Goal: Task Accomplishment & Management: Complete application form

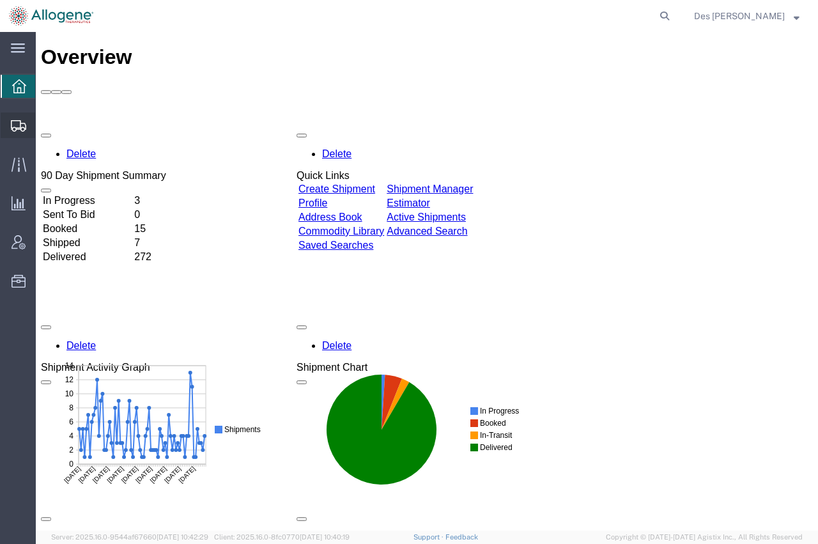
click at [44, 123] on span "Shipments" at bounding box center [39, 125] width 9 height 26
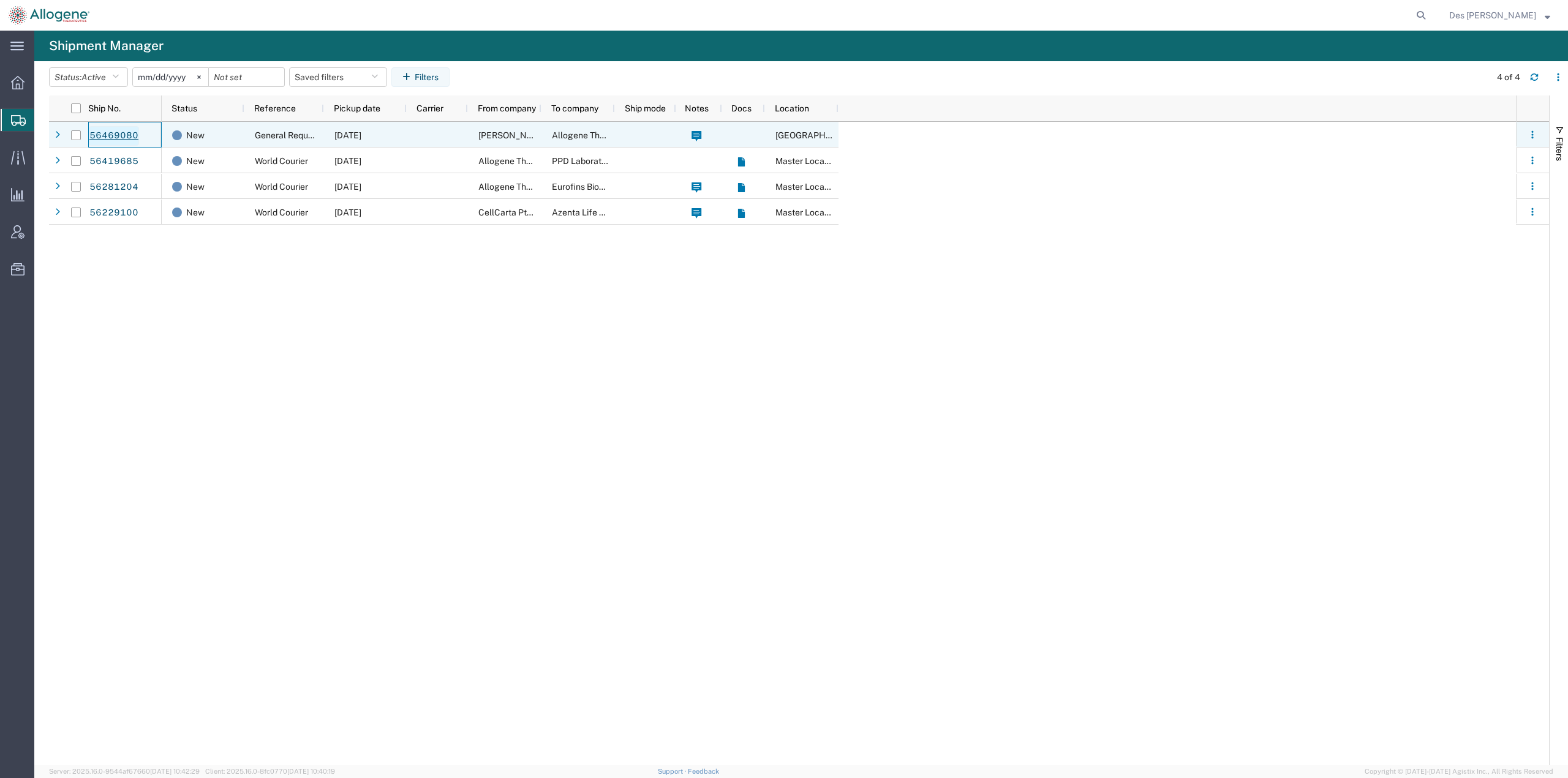
click at [120, 134] on link "56469080" at bounding box center [114, 136] width 50 height 19
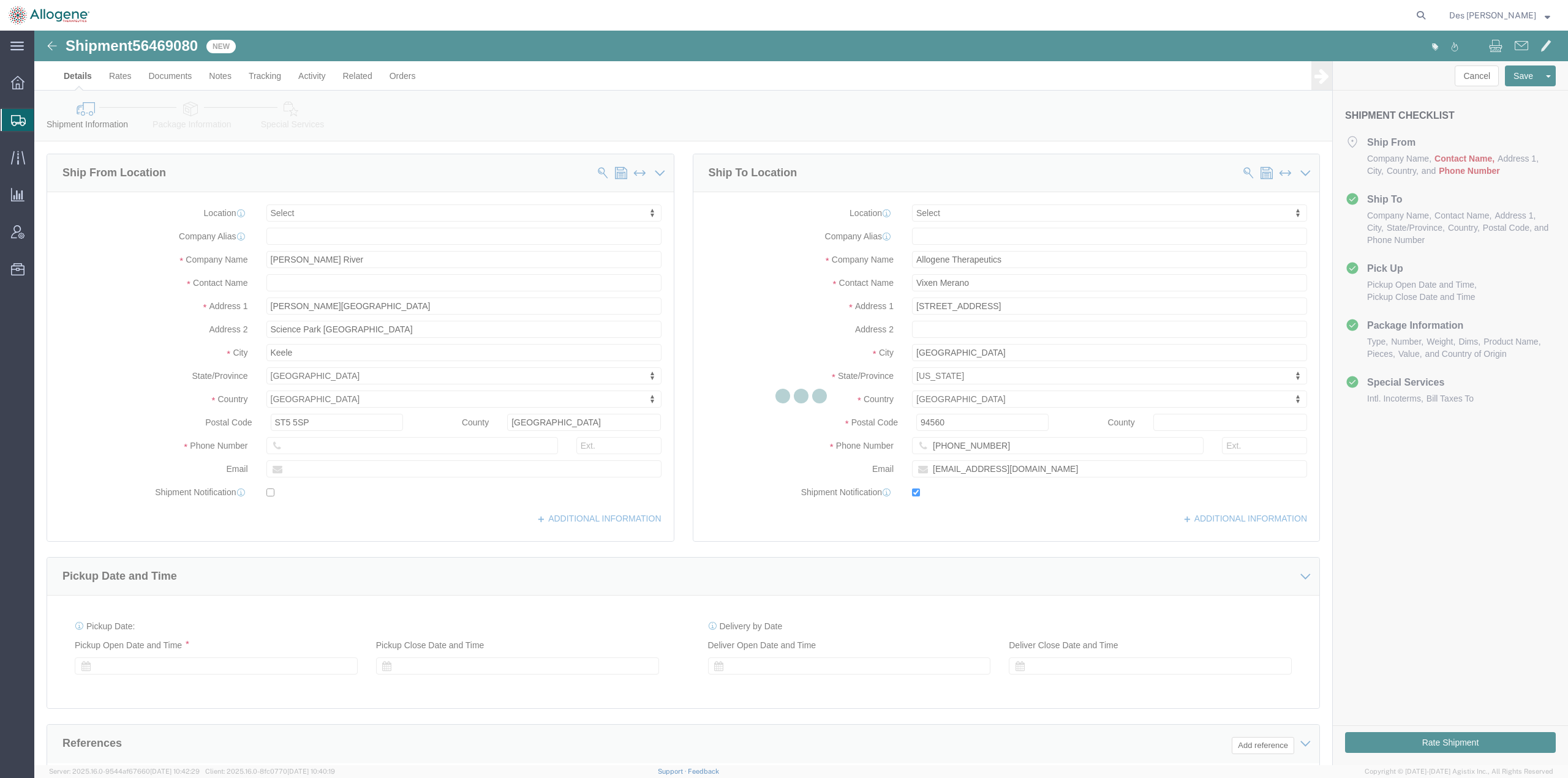
select select
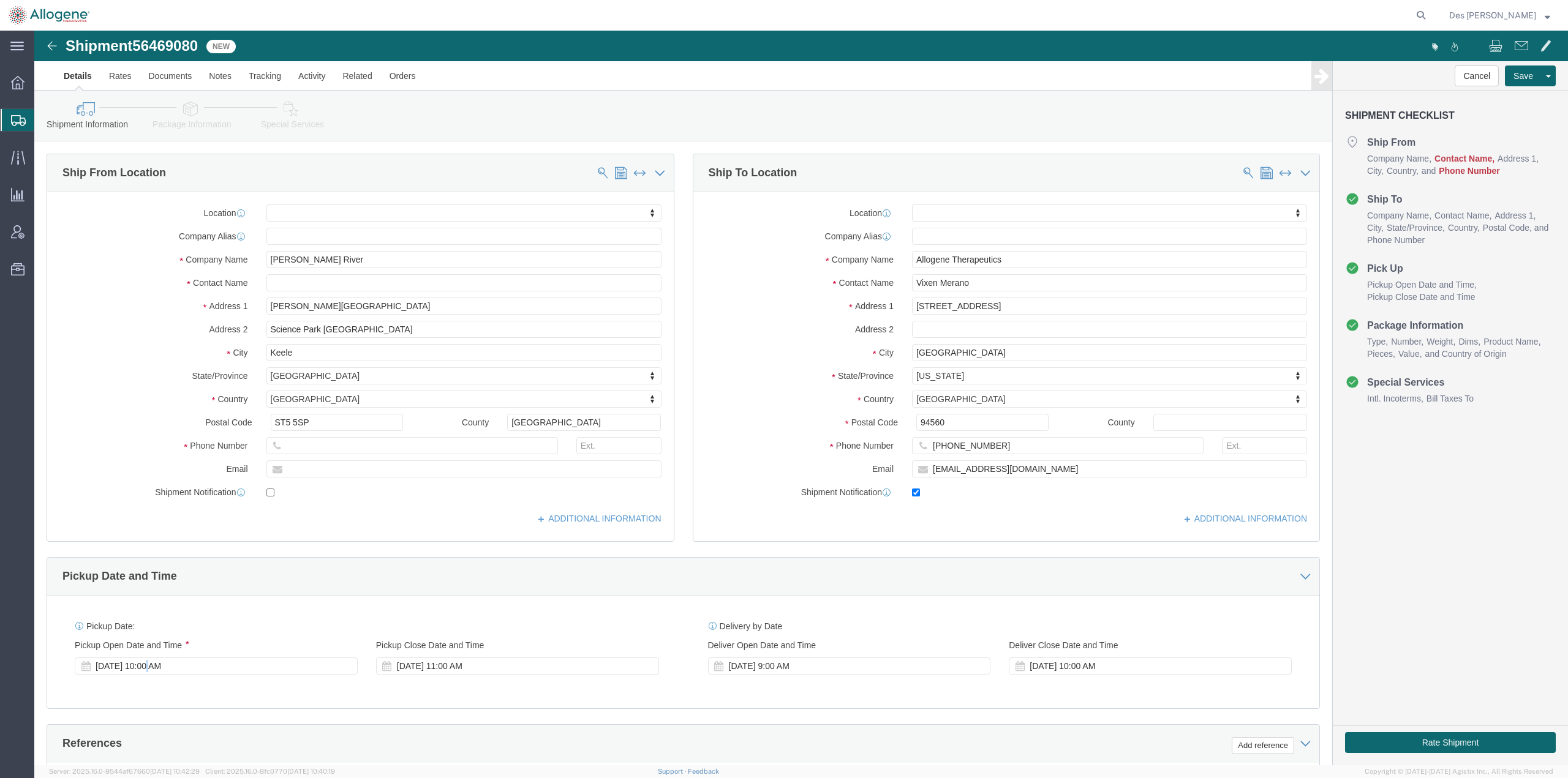
click div "[DATE] 10:00 AM"
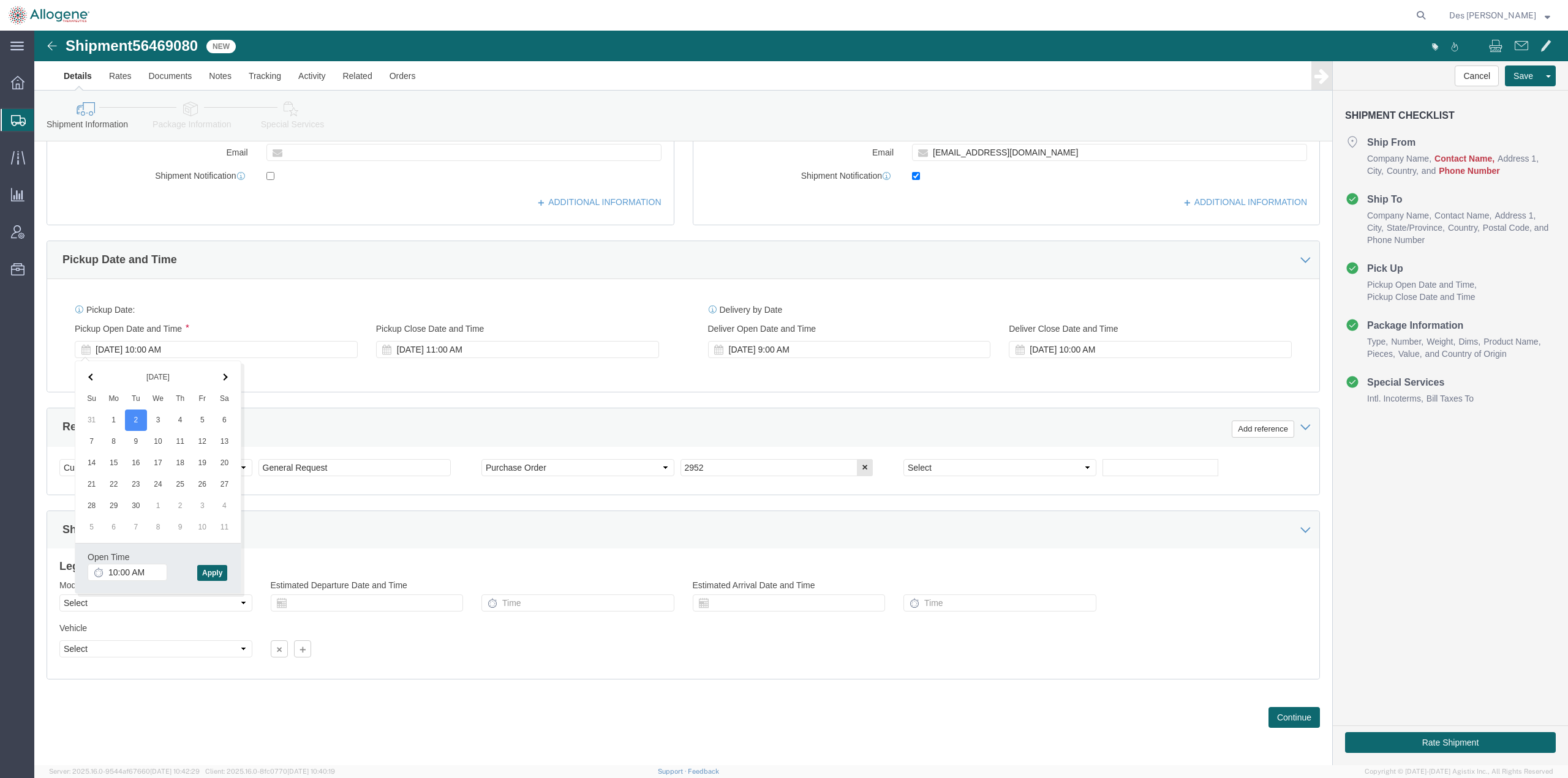
click div
click div "Delivery by Date Delivery Start Date Delivery Start Time Deliver Open Date and …"
click div "[DATE] 12:00 PM"
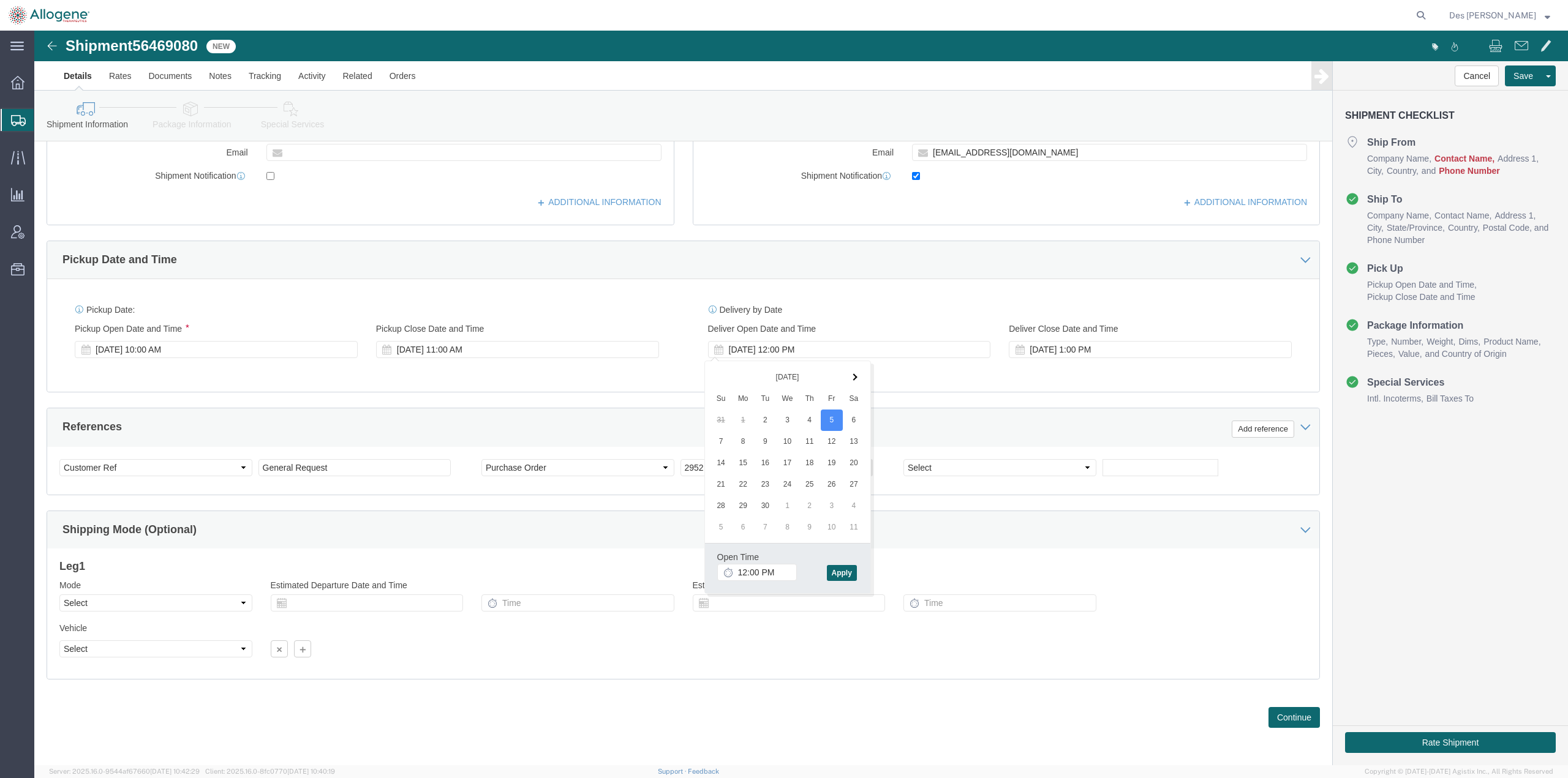
click div "Delivery by Date Delivery Start Date Delivery Start Time Deliver Open Date and …"
click div "Shipment 56469080 New Details Rates Documents Notes Tracking Activity Related O…"
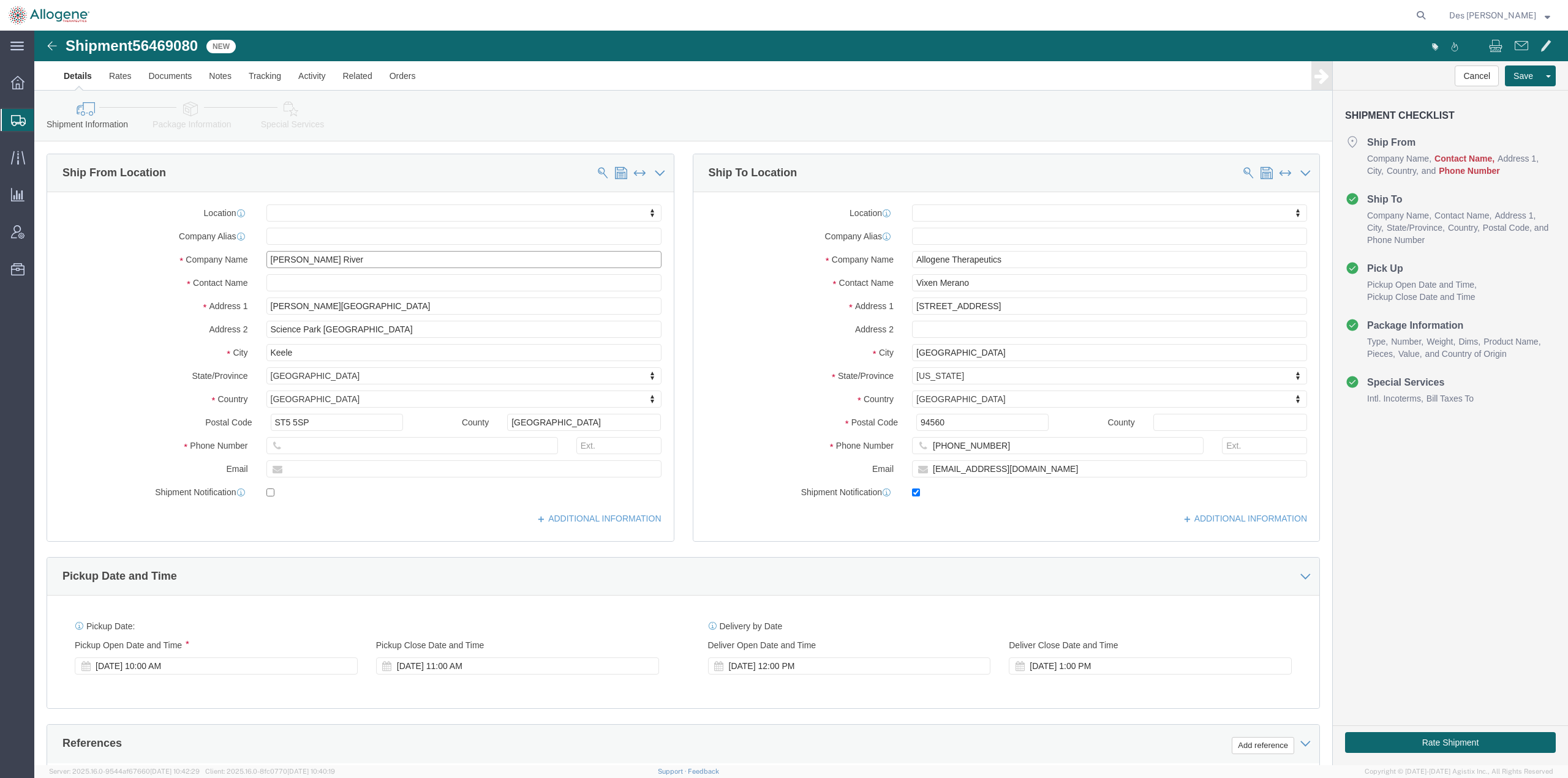
click input "[PERSON_NAME] River"
type input "[PERSON_NAME] River"
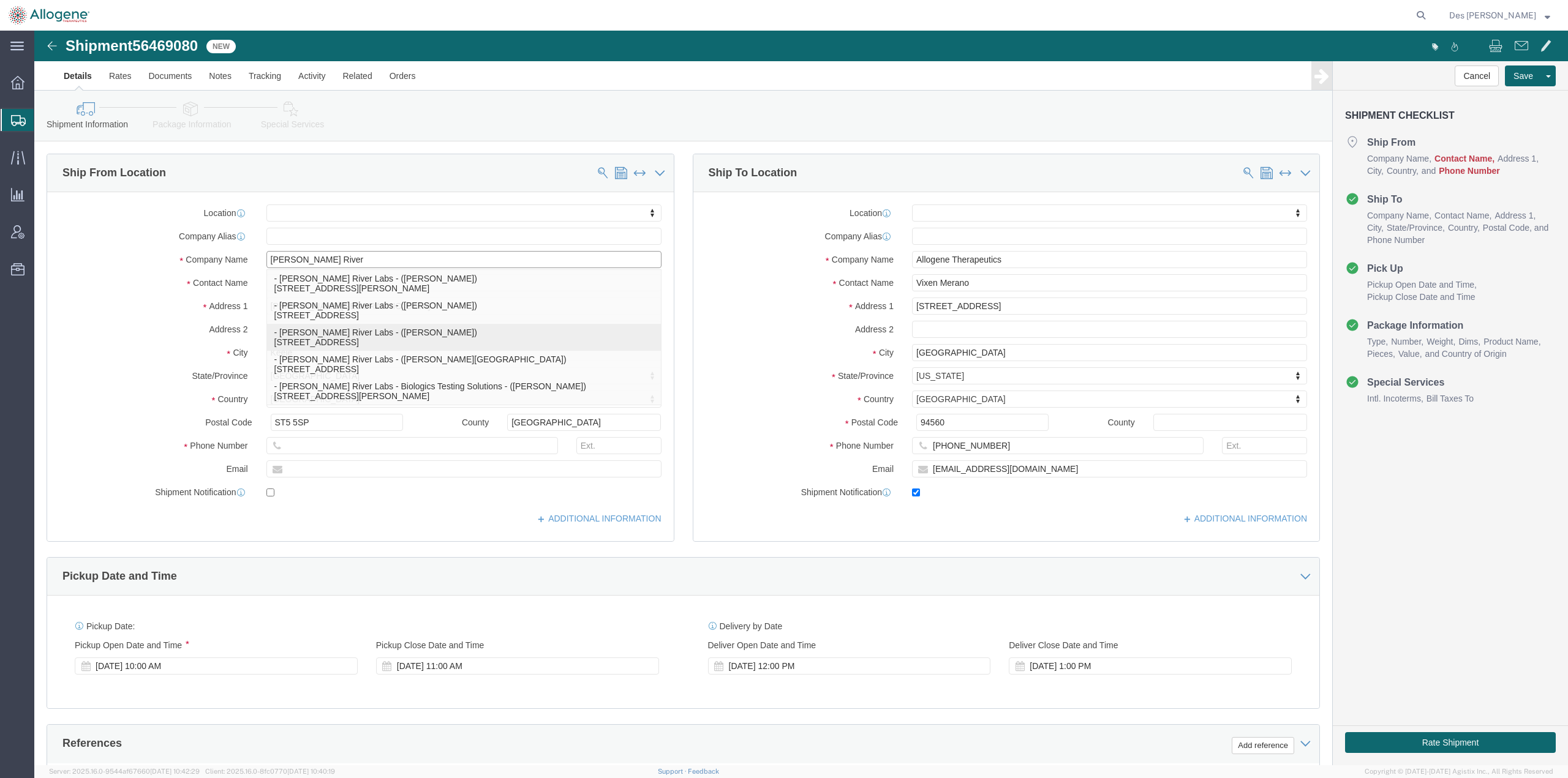
click p "- [PERSON_NAME] River Labs - ([PERSON_NAME]) [STREET_ADDRESS]"
select select "MD"
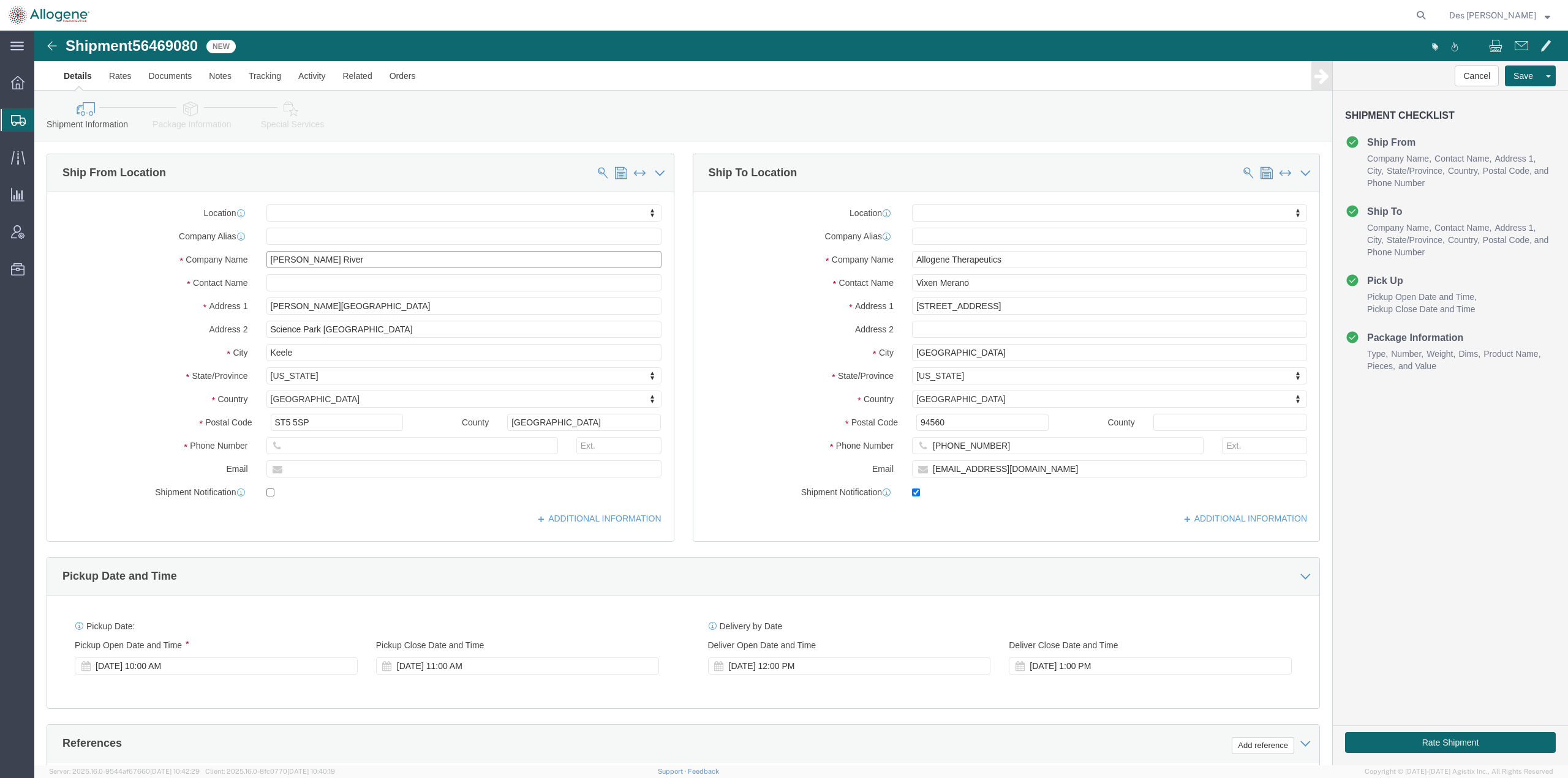
type input "[PERSON_NAME] River Labs"
drag, startPoint x: 308, startPoint y: 438, endPoint x: 216, endPoint y: 437, distance: 92.0
click div "Email"
type input "n@[DOMAIN_NAME]"
drag, startPoint x: 332, startPoint y: 252, endPoint x: 173, endPoint y: 262, distance: 159.3
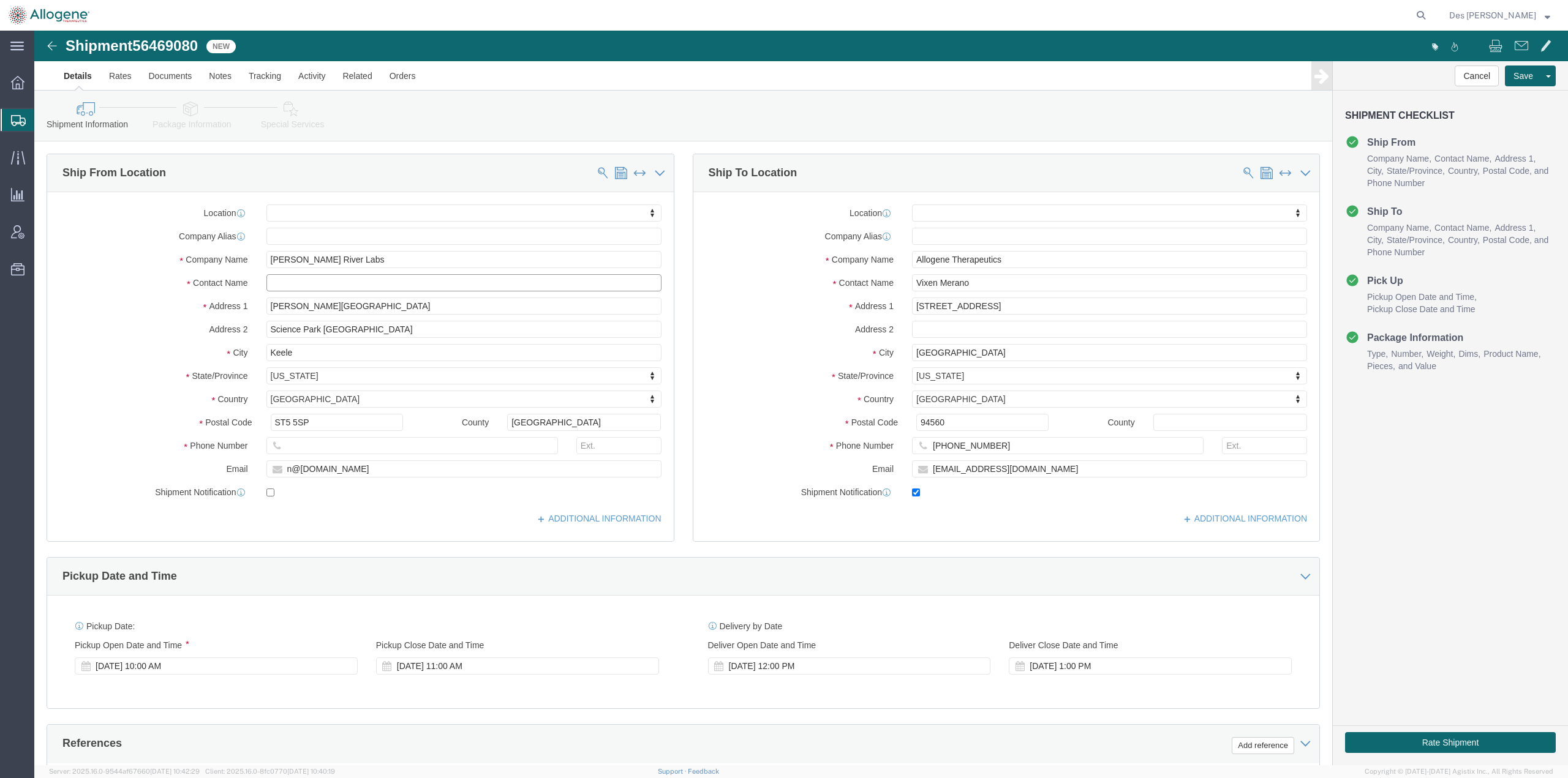
click div "Location My Profile Location Master Location [GEOGRAPHIC_DATA] [GEOGRAPHIC_DATA…"
type input "[PERSON_NAME]"
click input "text"
type input "0"
type input "[PHONE_NUMBER]"
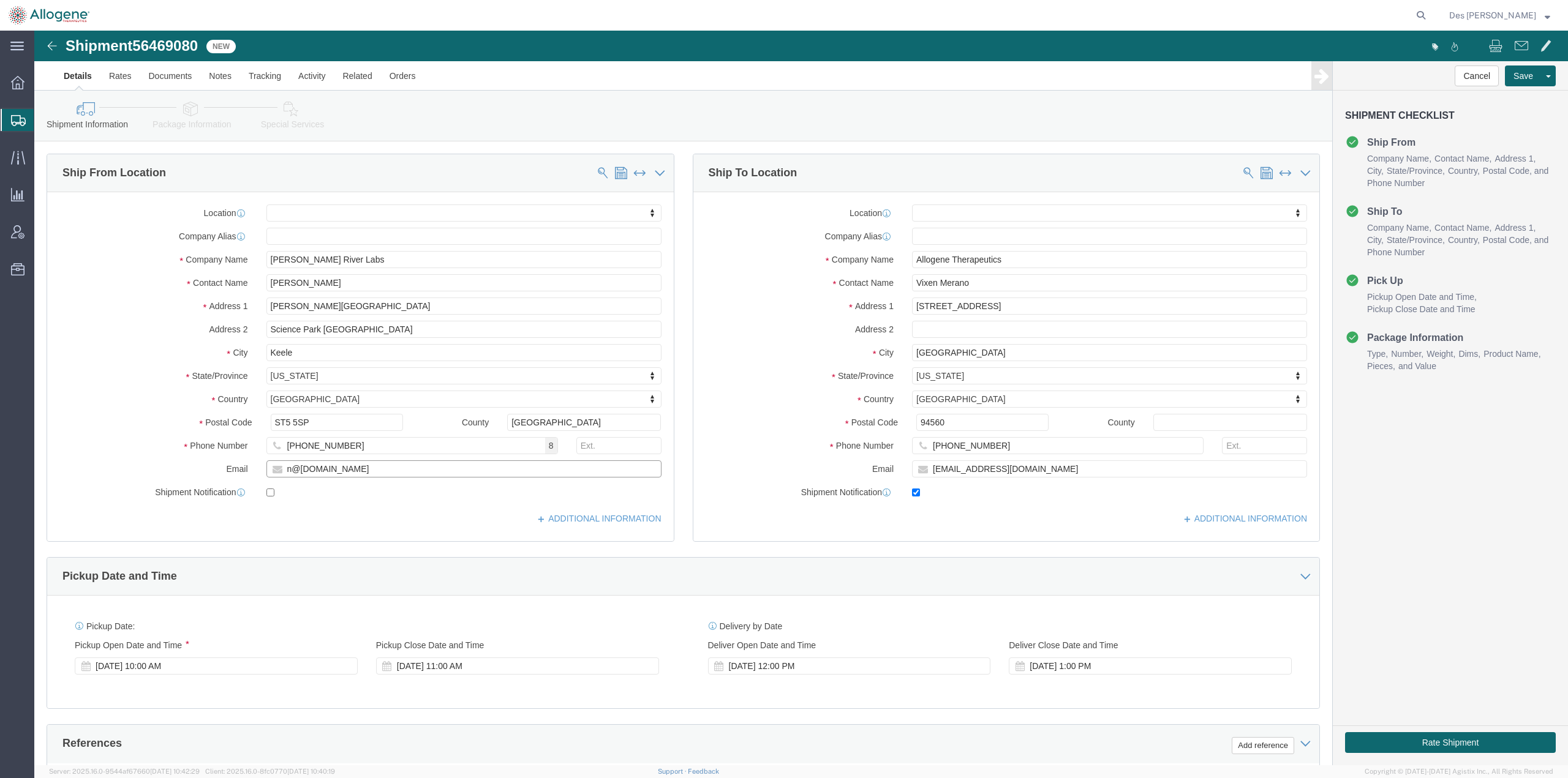
click input "n@[DOMAIN_NAME]"
type input "[PERSON_NAME][EMAIL_ADDRESS][PERSON_NAME][DOMAIN_NAME]"
click div "ADDITIONAL INFORMATION"
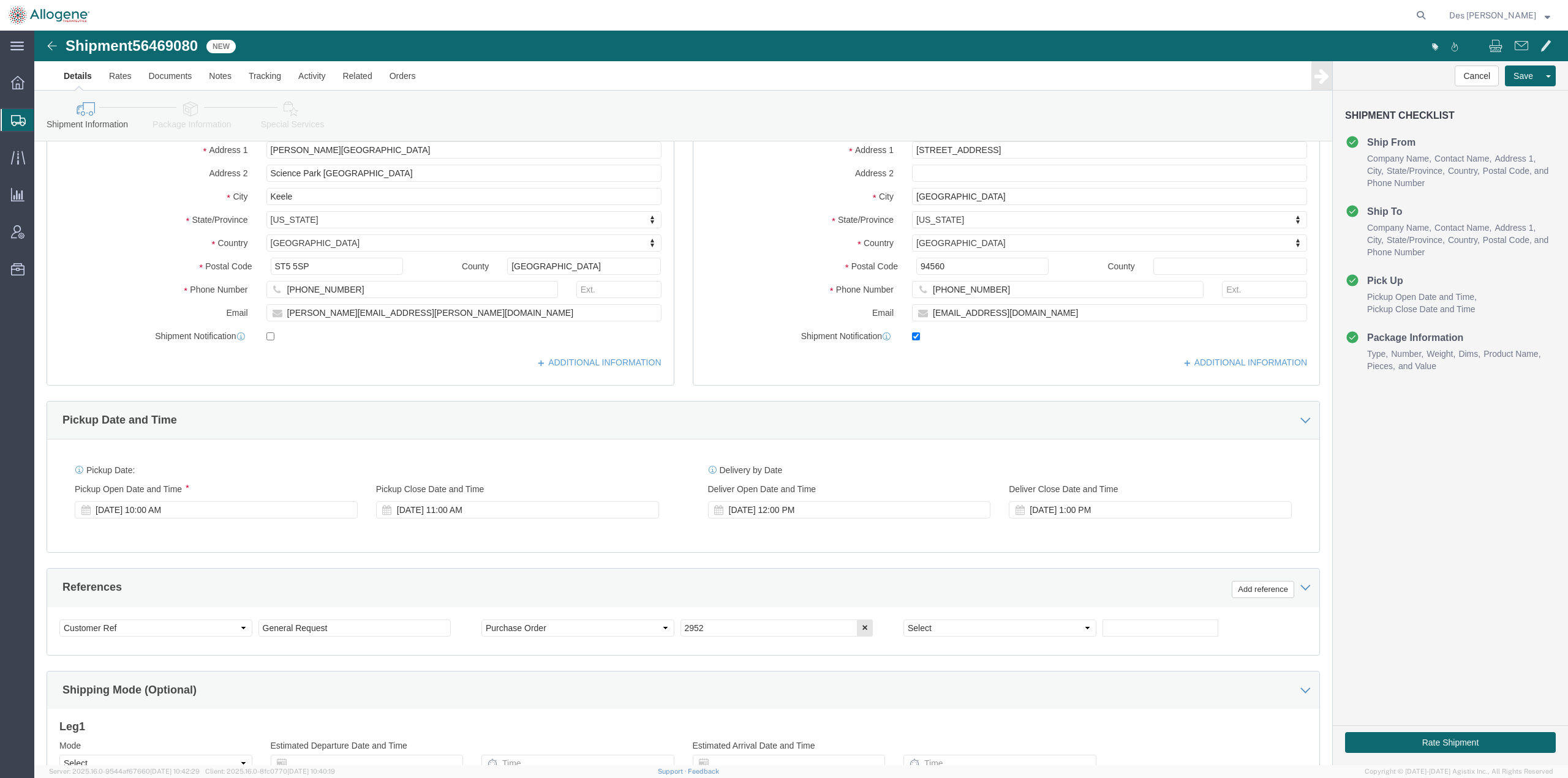
scroll to position [166, 0]
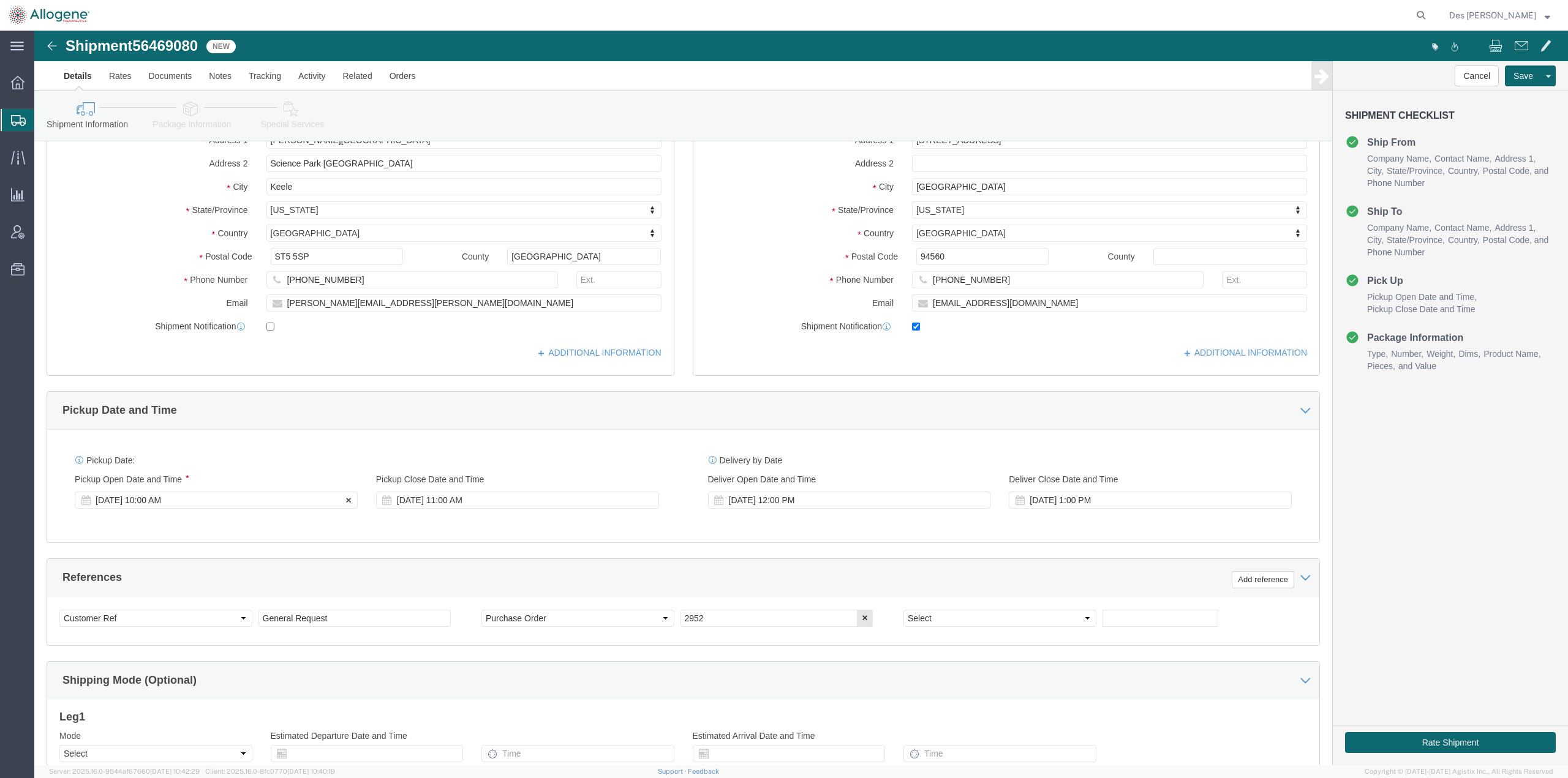
click div "[DATE] 10:00 AM"
click th
click button "Apply"
click div "[DATE] 11:00 AM"
click th
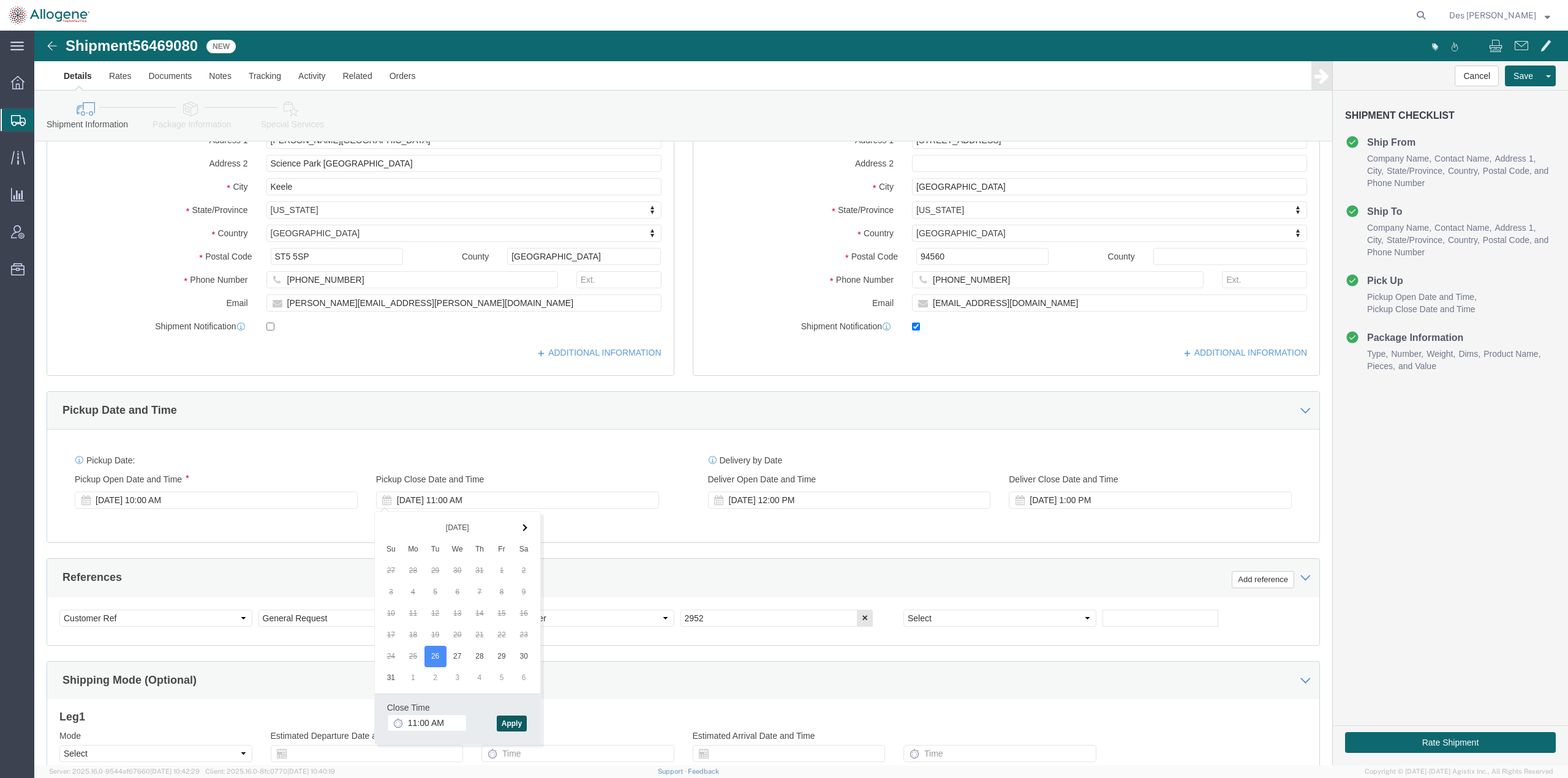
click button "Apply"
click div "Pickup Date: Pickup Start Date Pickup Start Time Pickup Open Date and Time [DAT…"
click div "[DATE] 12:00 PM"
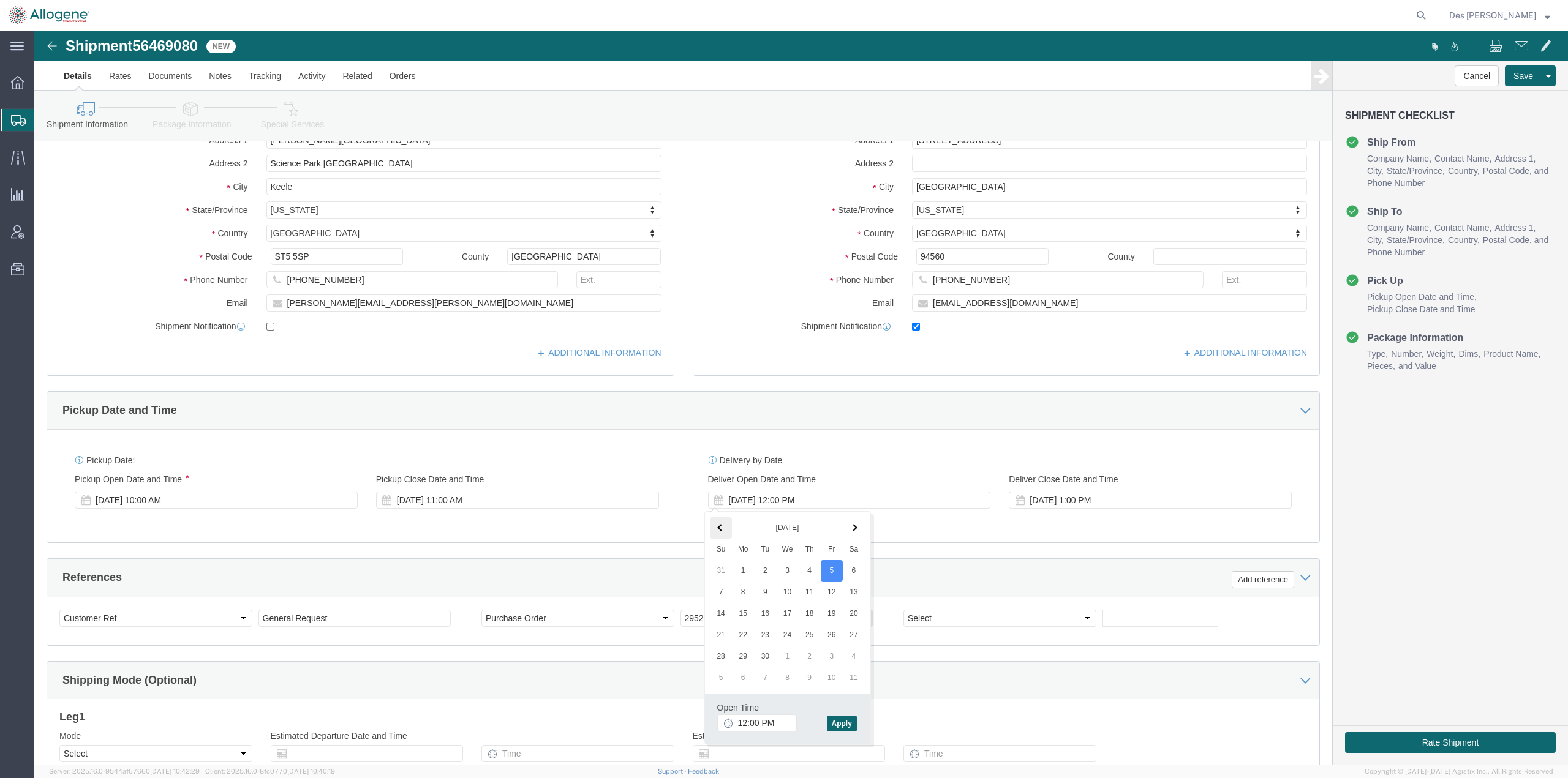
click span
click input "12:00 PM"
type input "9:00 AM"
click button "Apply"
click div "[DATE] 1:00 PM"
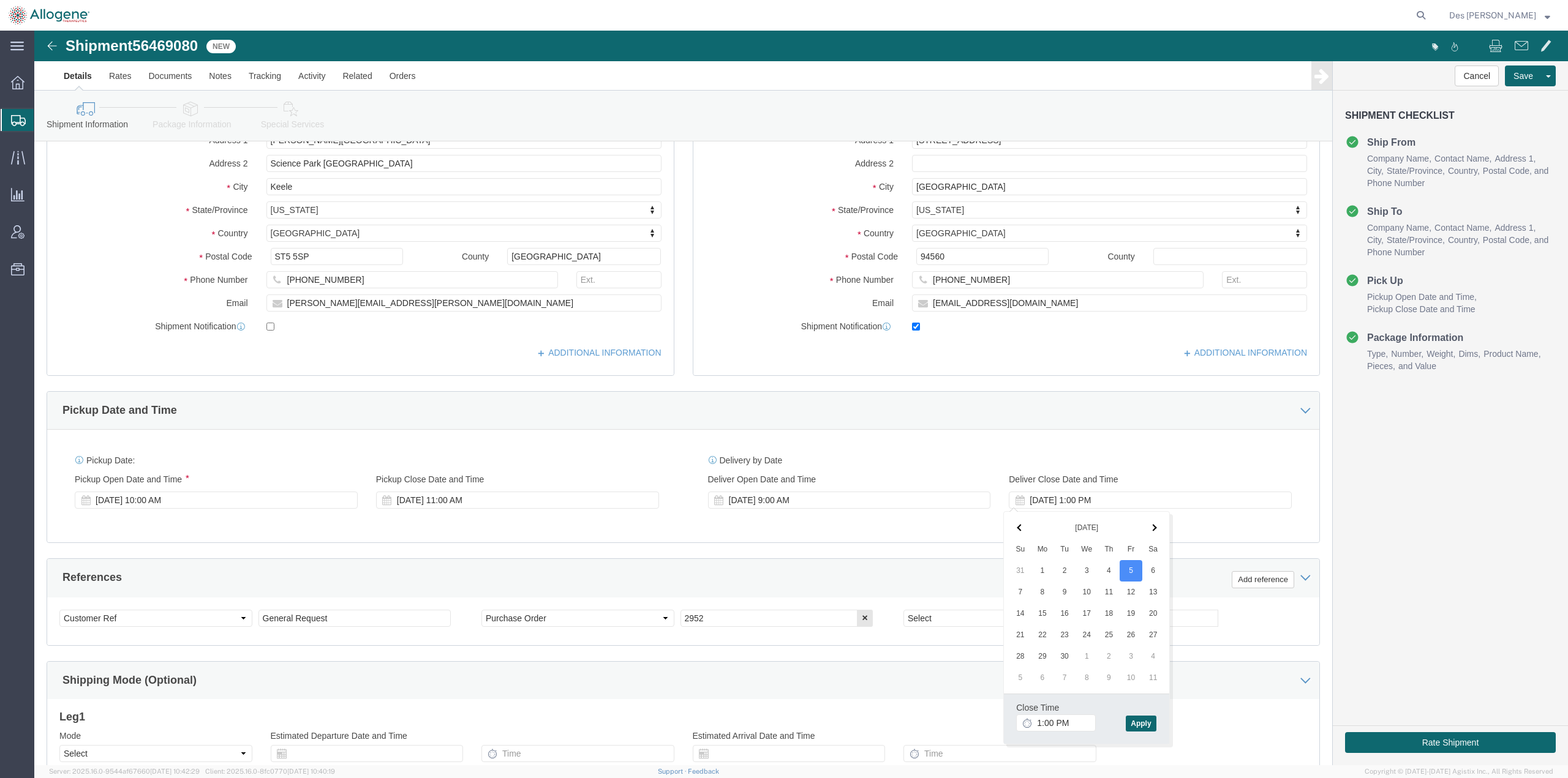
click th
click input "1:00 PM"
type input "10:00 AM"
click button "Apply"
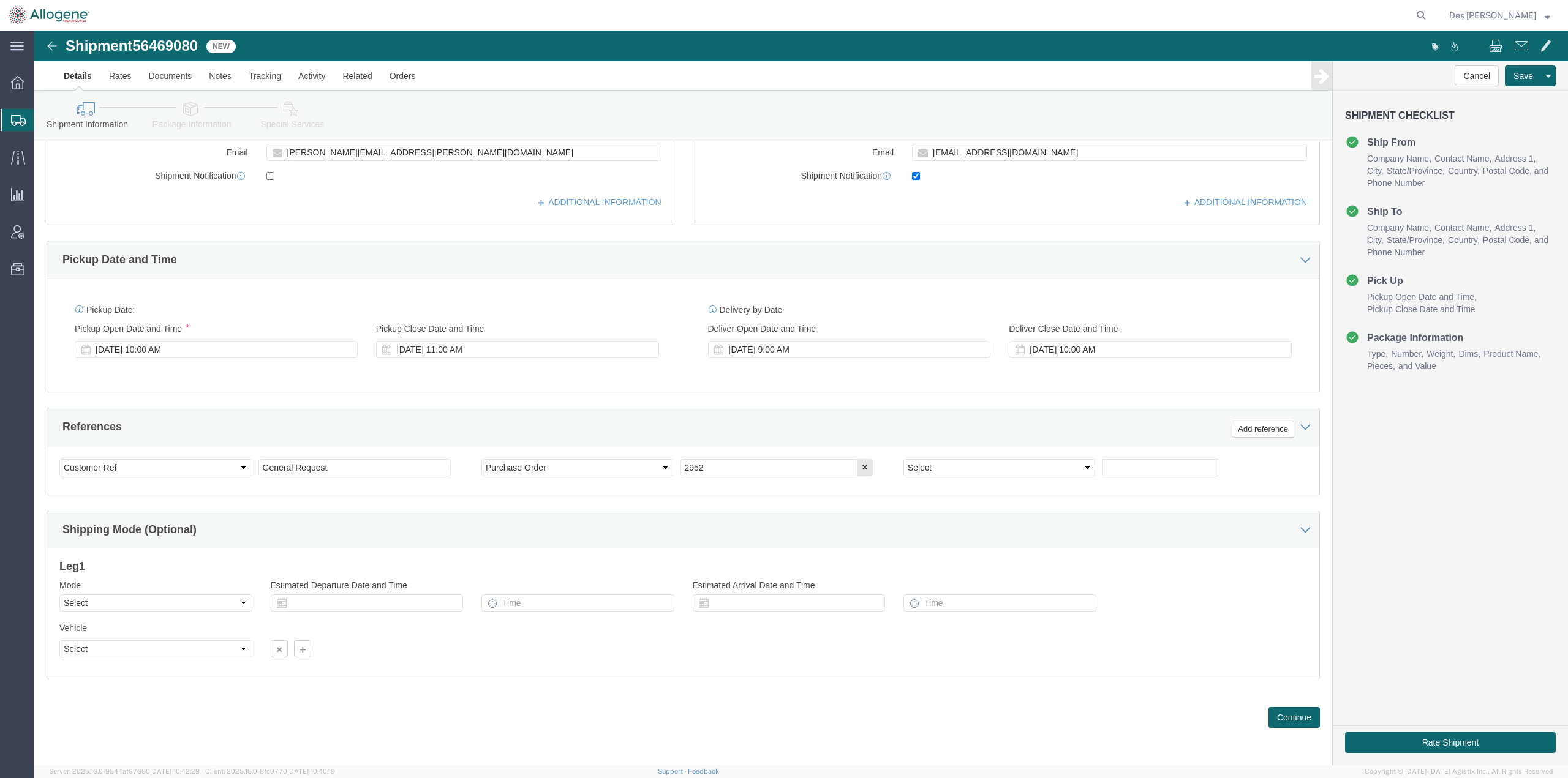
scroll to position [316, 0]
click button "Continue"
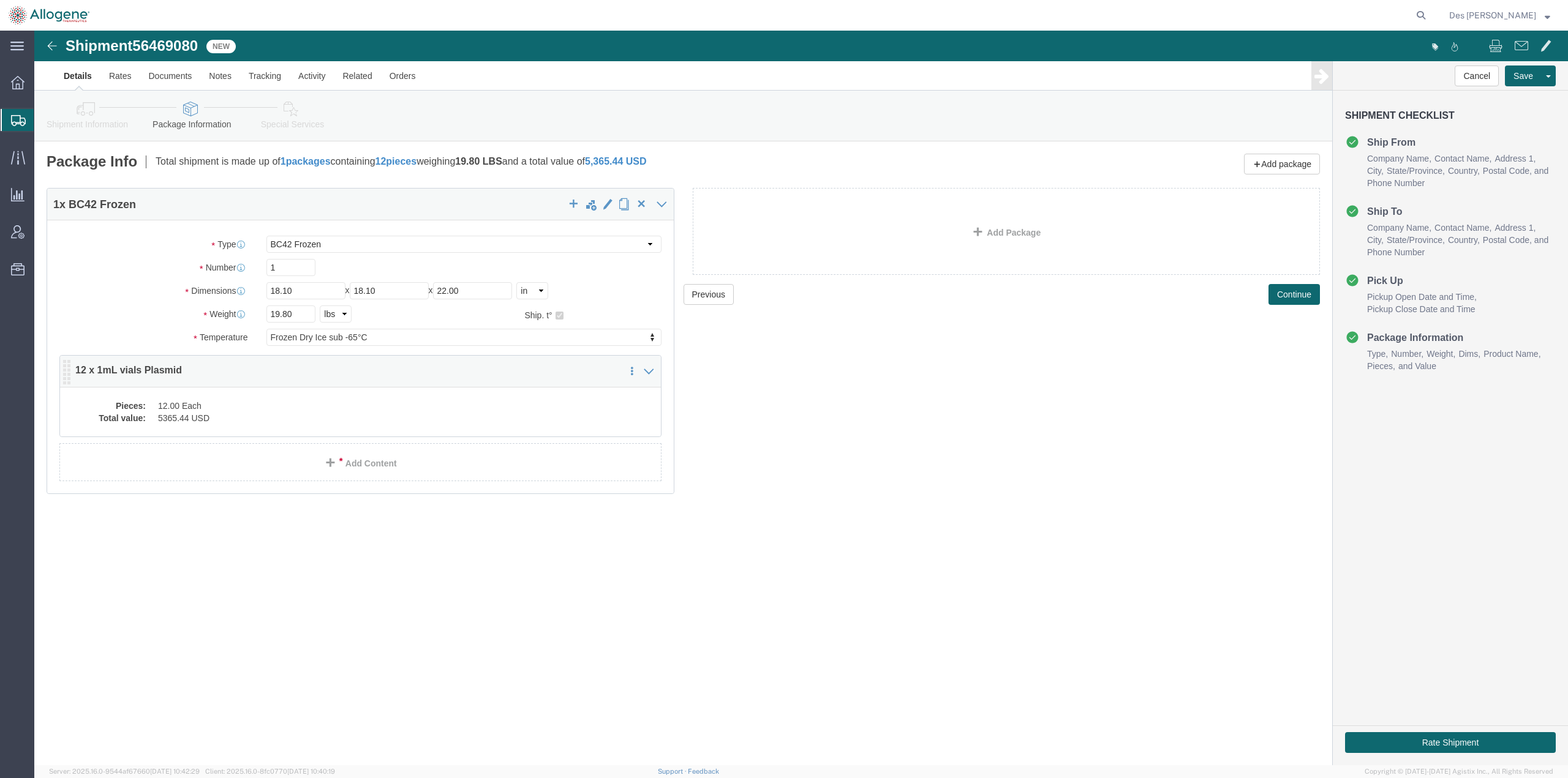
click div "Pieces: 12.00 Each Total value: 5365.44 USD"
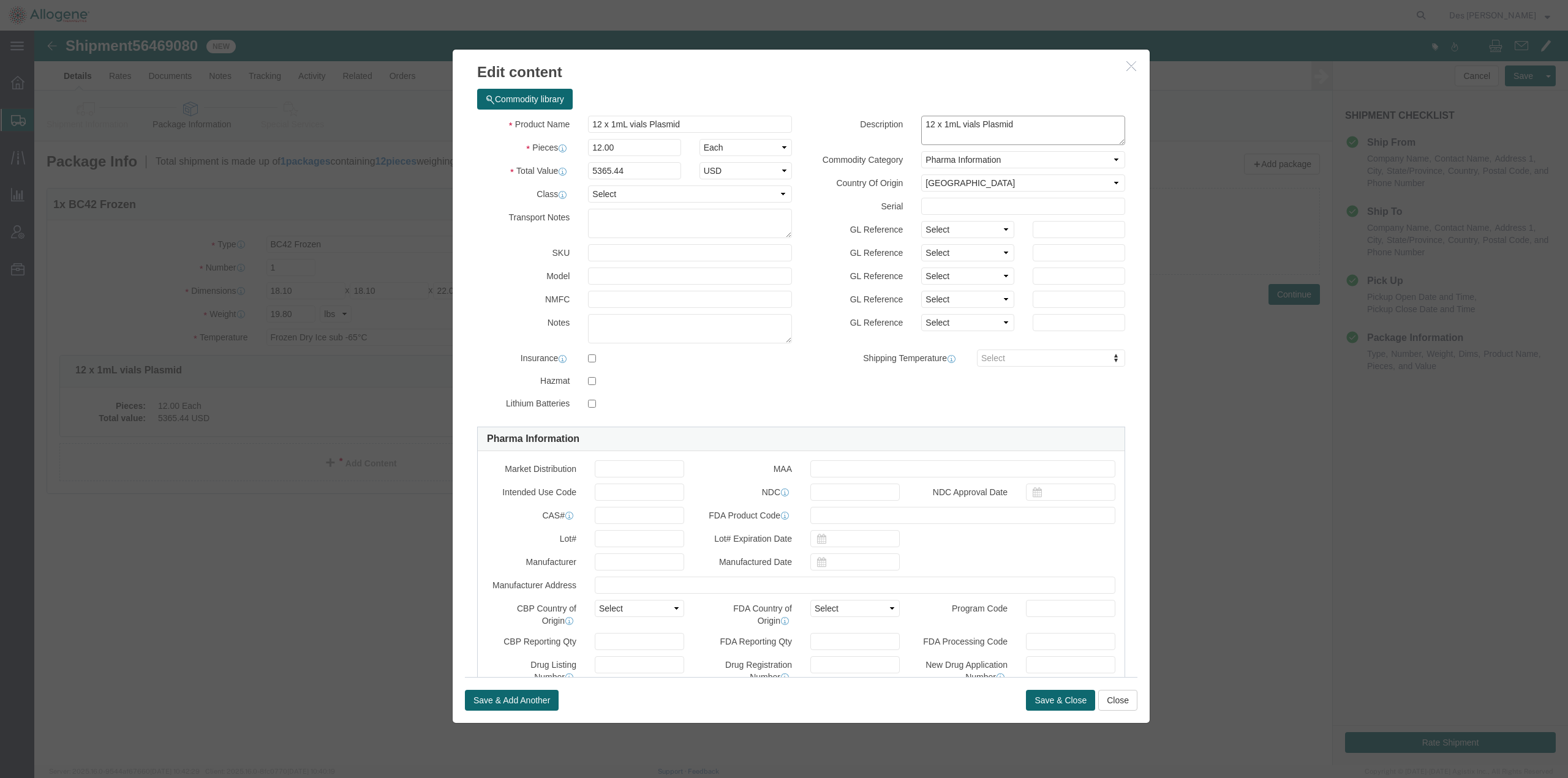
drag, startPoint x: 985, startPoint y: 94, endPoint x: 880, endPoint y: 87, distance: 105.2
click div "12 x 1mL vials Plasmid"
paste textarea "AAV GOI Plasmids"
type textarea "AAV GOI Plasmids"
drag, startPoint x: 659, startPoint y: 94, endPoint x: 550, endPoint y: 87, distance: 109.2
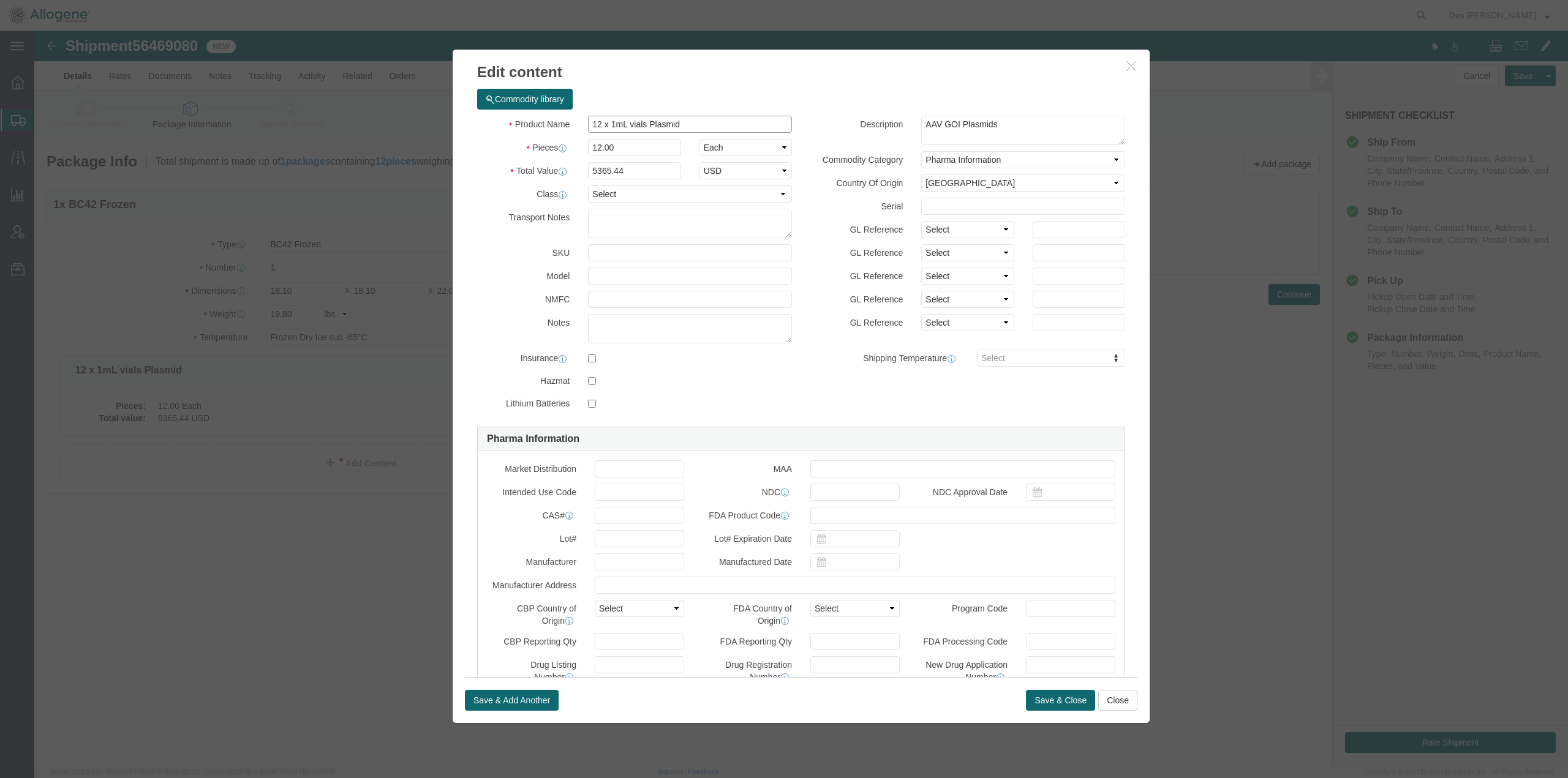
click div "12 x 1mL vials Plasmid"
paste input "AAV GOI Plasmids"
type input "AAV GOI Plasmids"
click textarea "12 x 1mL vials Plasmid"
click div "Product Name AAV GOI Plasmids Pieces 12.00 Select Bag Barrels 100Board Feet Bot…"
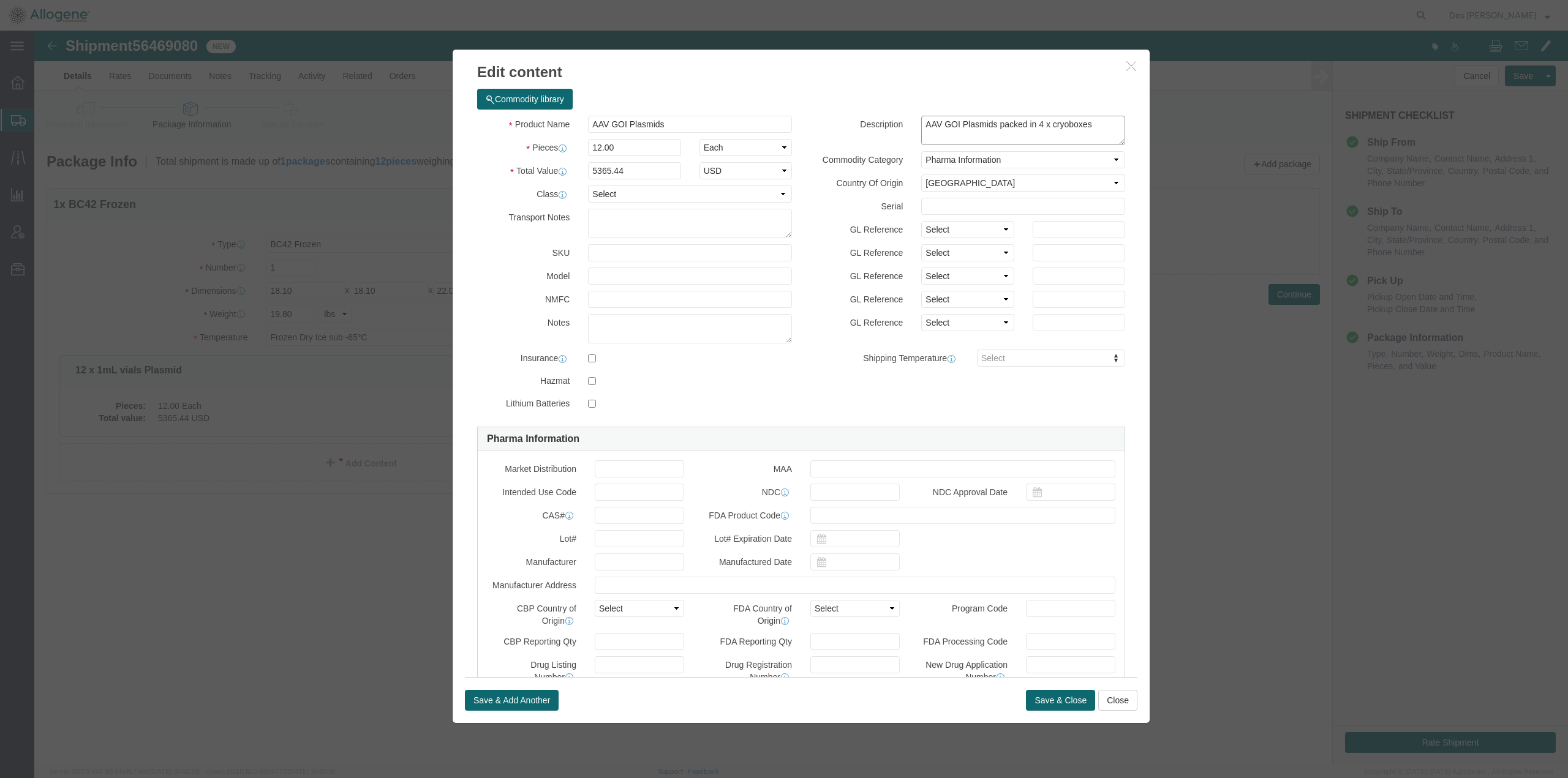
click textarea "12 x 1mL vials Plasmid"
type textarea "AAV GOI Plasmids packed in 4 x cryoboxes 5 x 5 x 2""
drag, startPoint x: 582, startPoint y: 116, endPoint x: 532, endPoint y: 107, distance: 50.8
click div "Product Name AAV GOI Plasmids Pieces 12.00 Select Bag Barrels 100Board Feet Bot…"
type input "286"
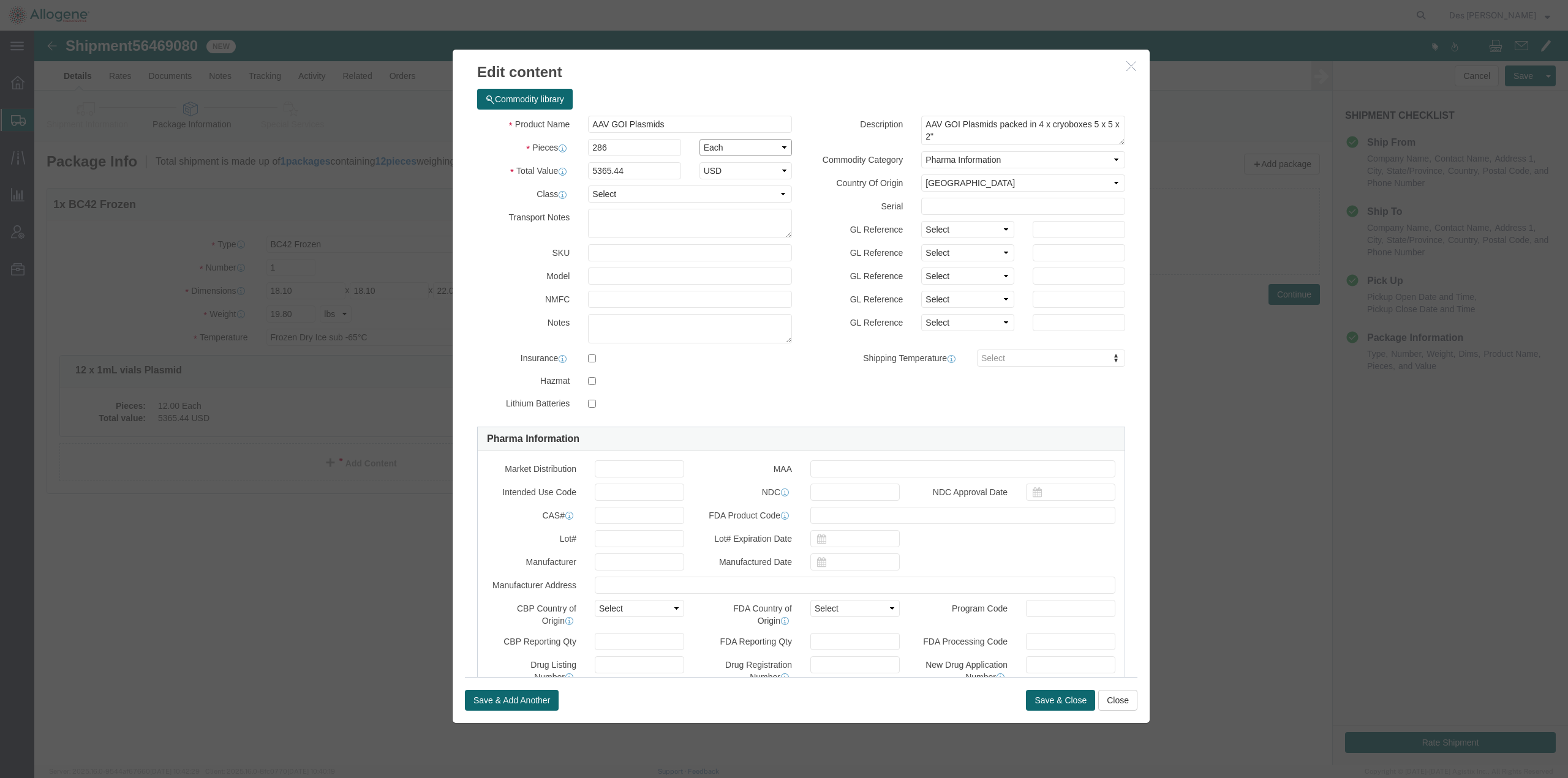
type input "127876.32"
click select "Select Bag Barrels 100Board Feet Bottle Box Blister Pack Carats Can Capsule Car…"
select select "VIAL"
click select "Select Bag Barrels 100Board Feet Bottle Box Blister Pack Carats Can Capsule Car…"
drag, startPoint x: 604, startPoint y: 135, endPoint x: 511, endPoint y: 135, distance: 93.0
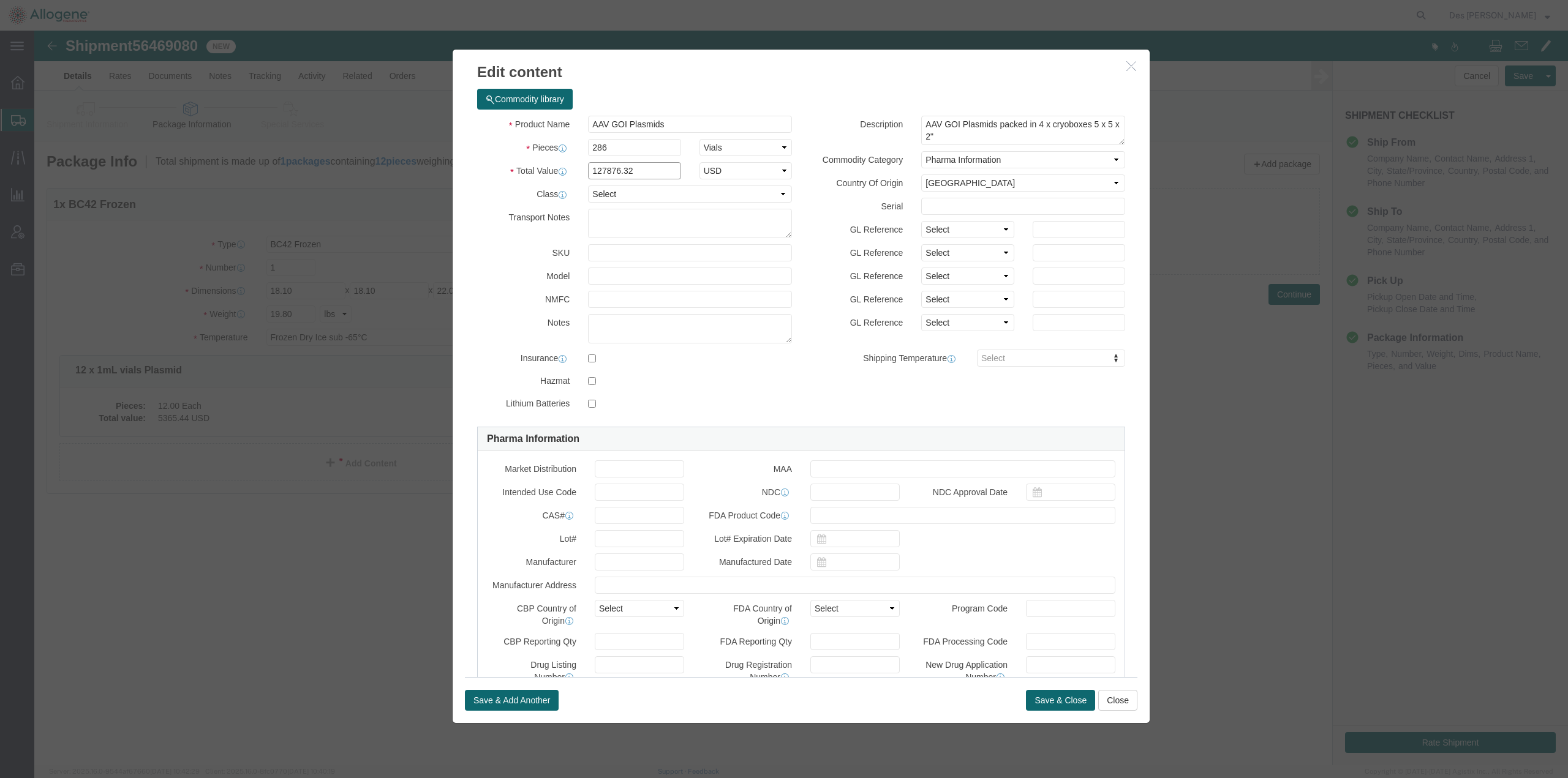
click div "Total Value 127876.32 Select ADP AED AFN ALL AMD AOA ARS ATS AUD AWG AZN BAM BB…"
click label
click input "checkbox"
checkbox input "true"
click select "Select [GEOGRAPHIC_DATA] [GEOGRAPHIC_DATA] [GEOGRAPHIC_DATA] [GEOGRAPHIC_DATA] …"
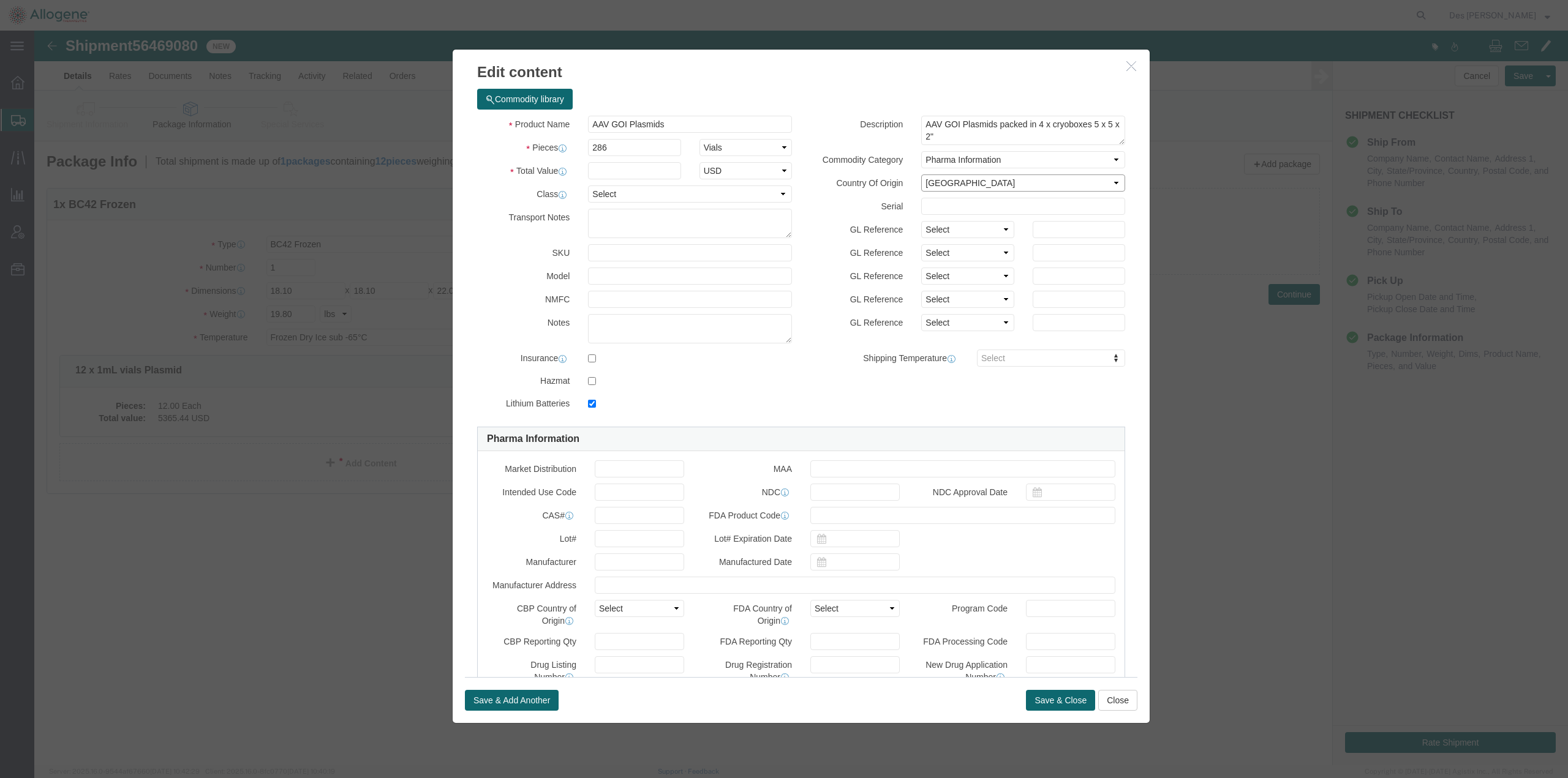
select select "US"
click select "Select [GEOGRAPHIC_DATA] [GEOGRAPHIC_DATA] [GEOGRAPHIC_DATA] [GEOGRAPHIC_DATA] …"
click div "Product Name AAV GOI Plasmids Pieces 286 Select Bag Barrels 100Board Feet Bottl…"
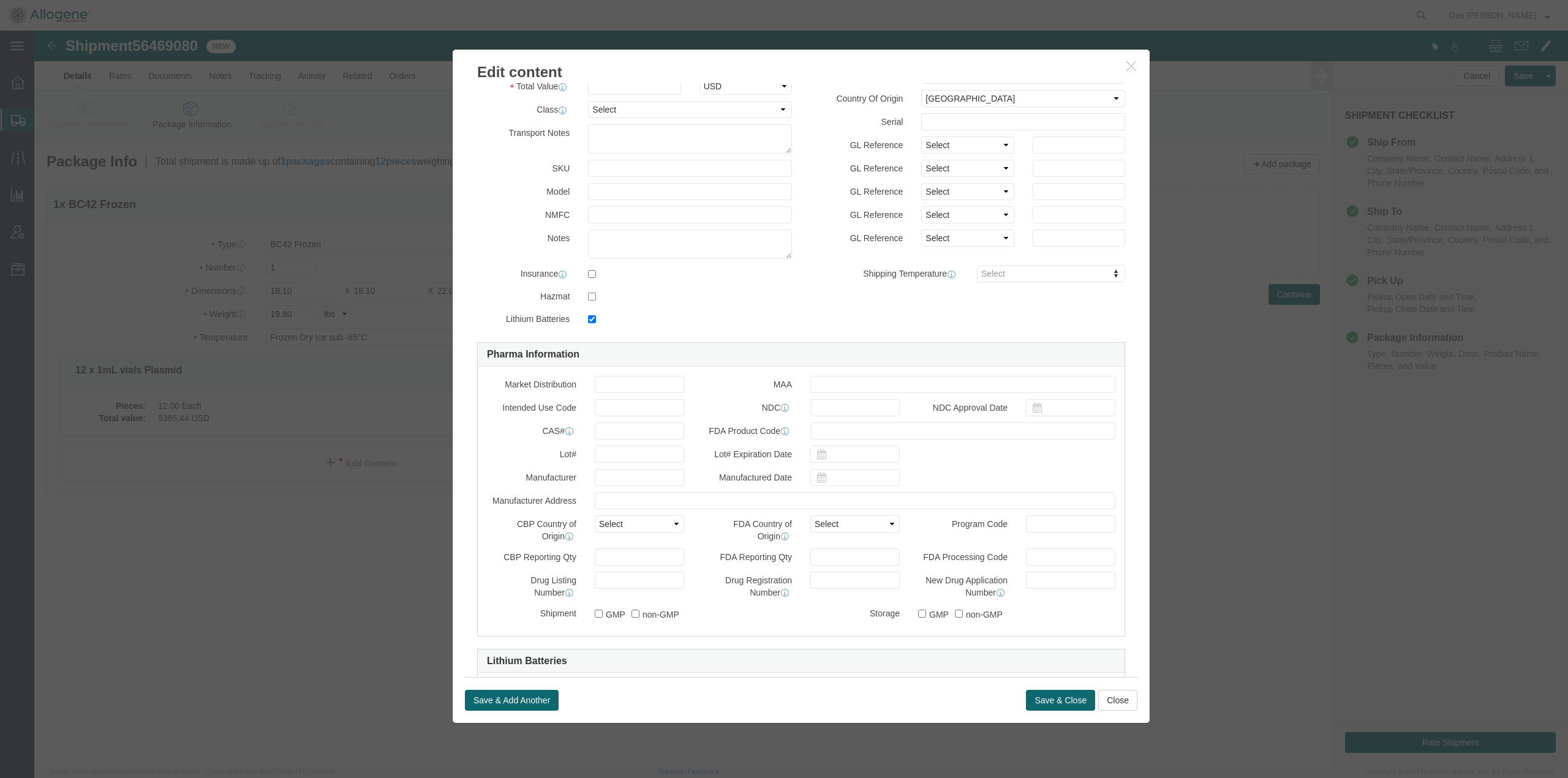
scroll to position [88, 0]
click input "checkbox"
checkbox input "false"
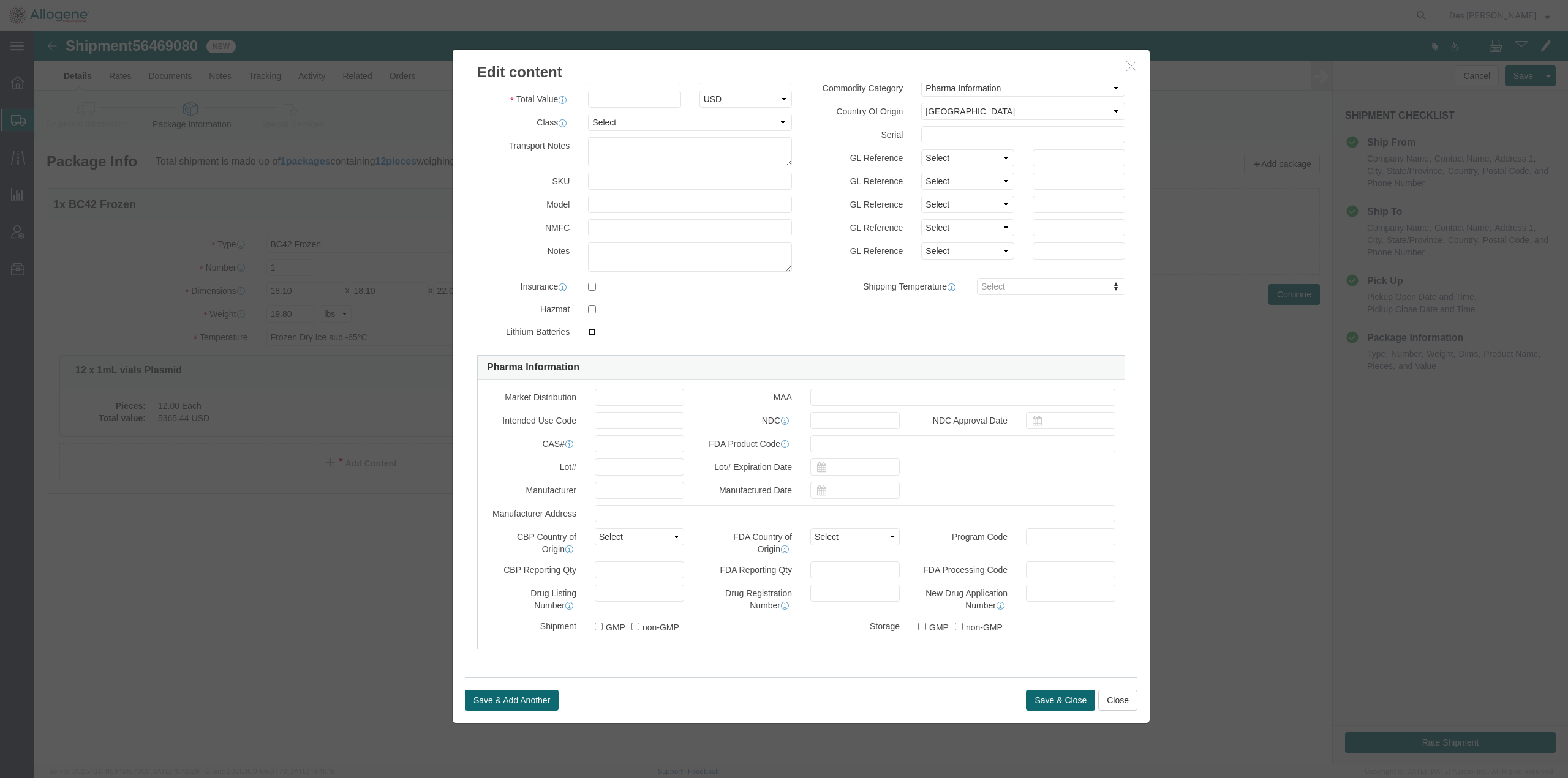
scroll to position [0, 0]
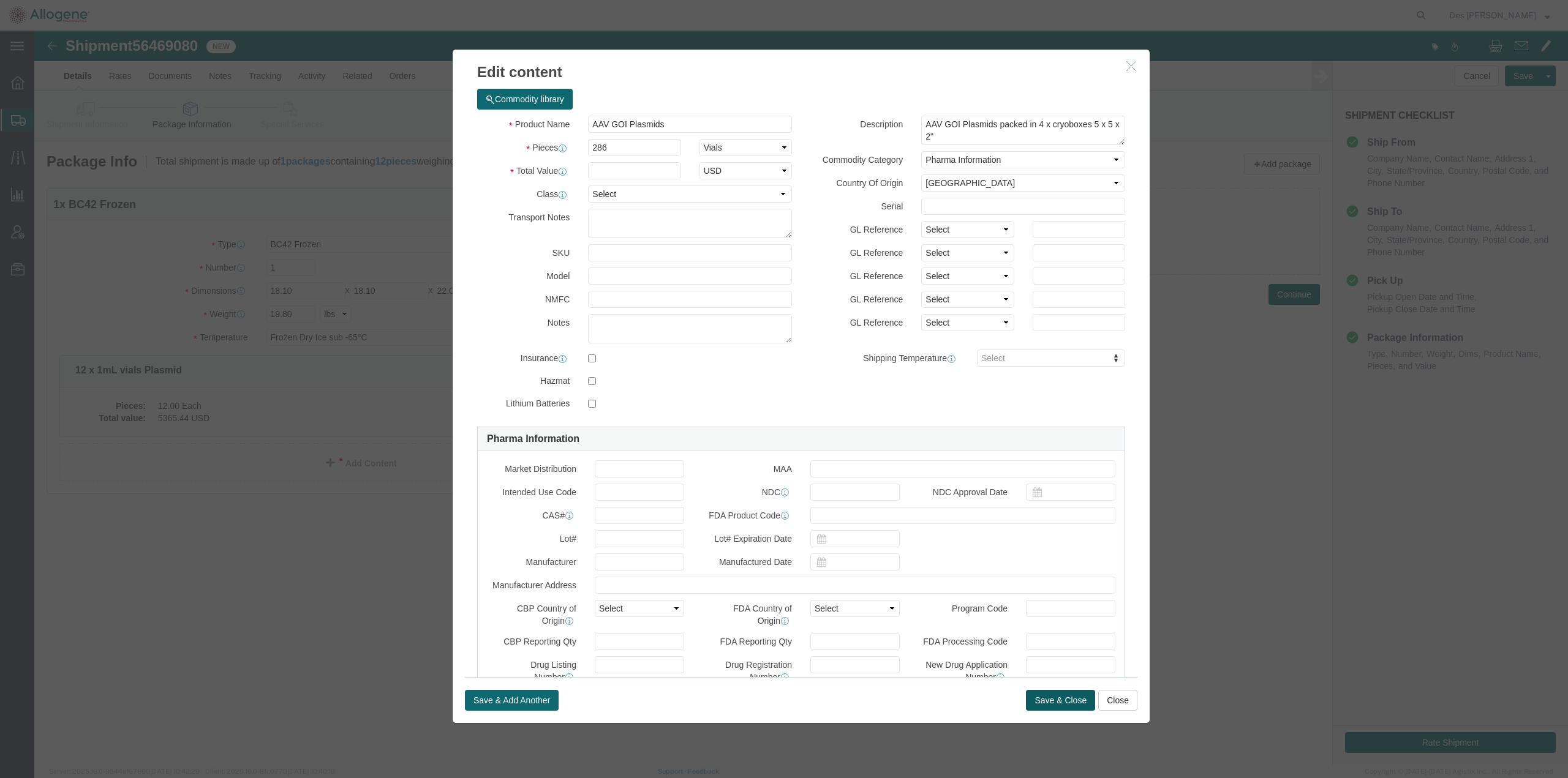
click button "Save & Close"
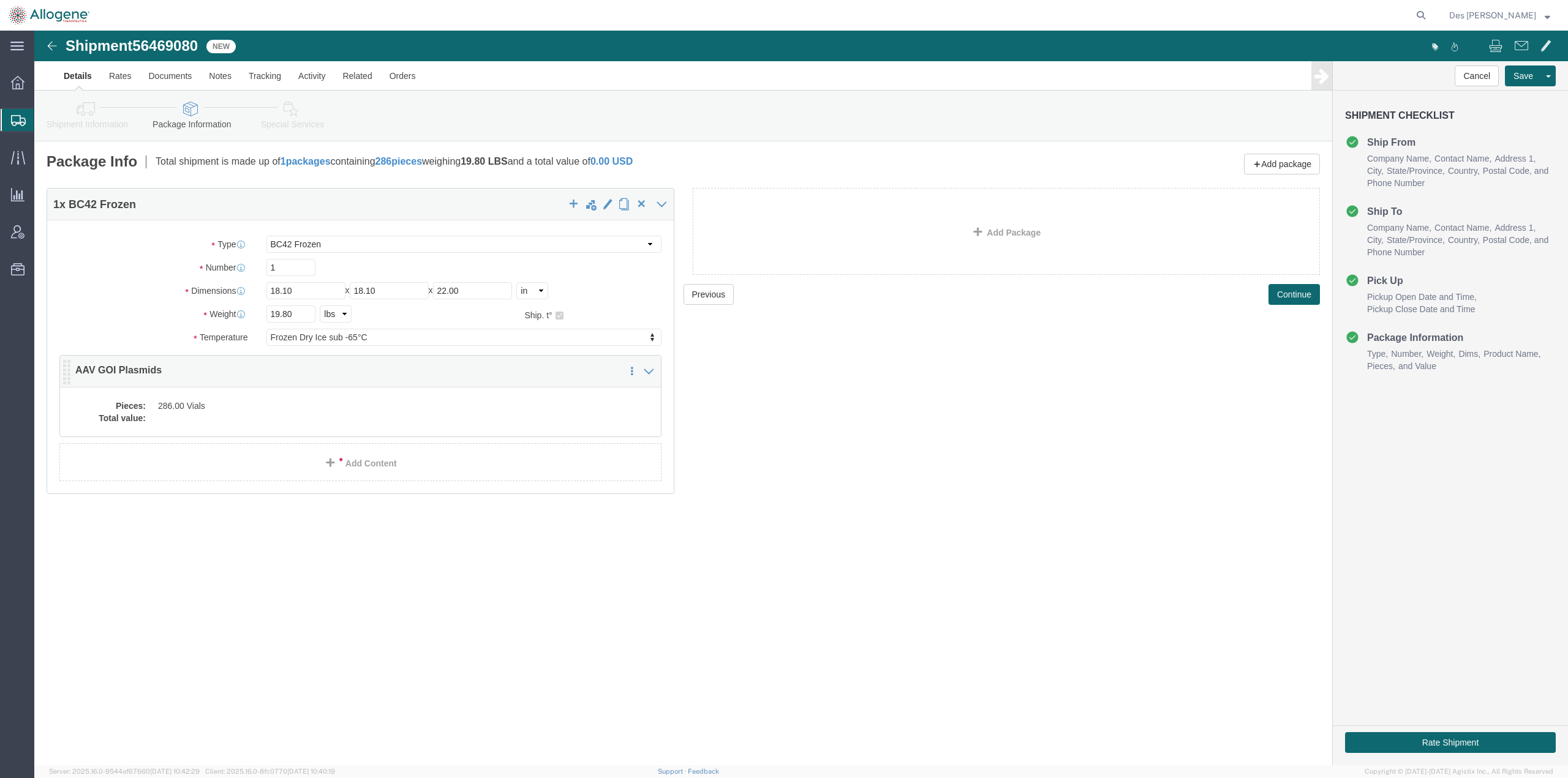
click dd
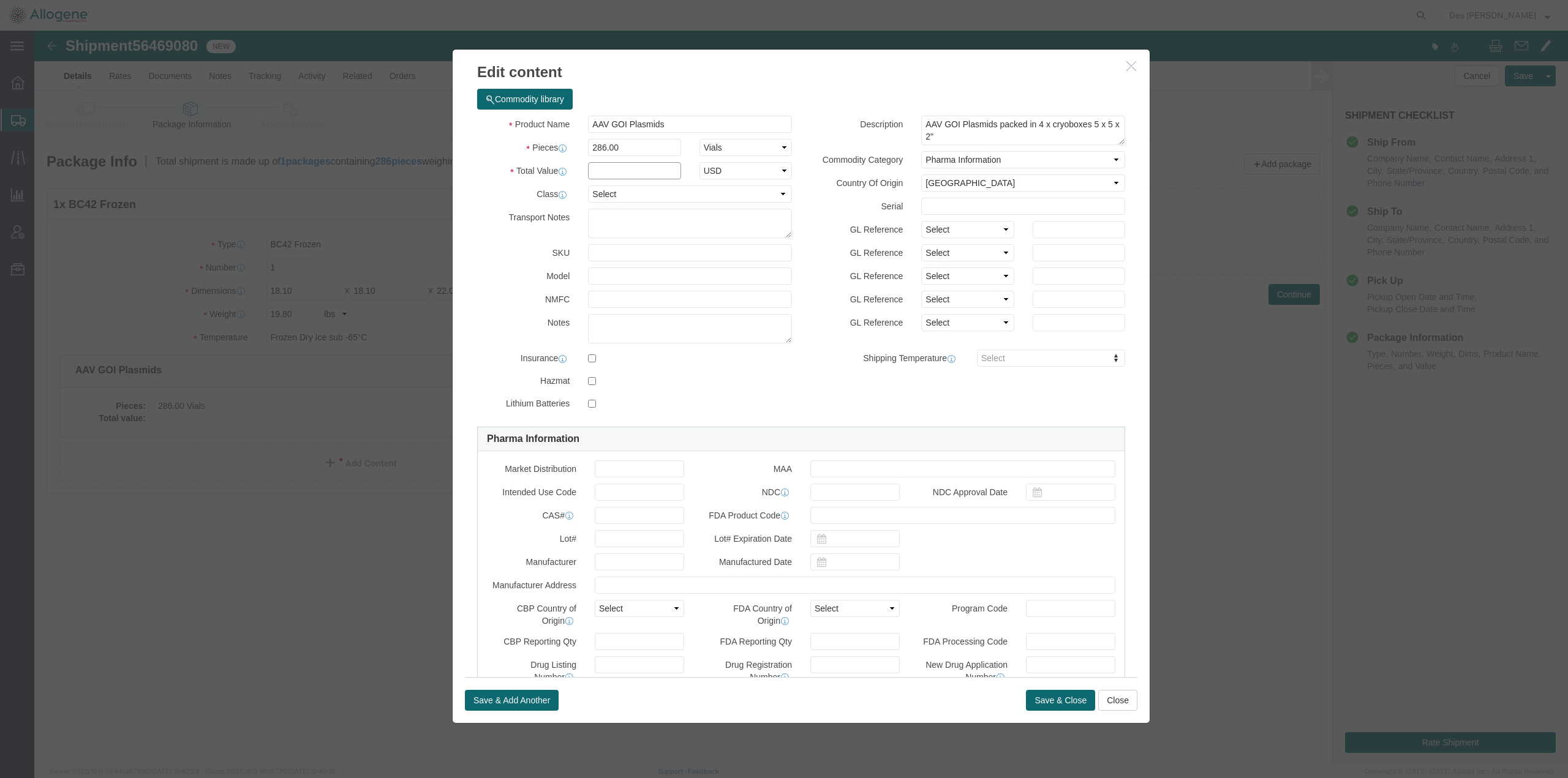
click input "text"
type input "1"
click div "Product Name AAV GOI Plasmids Pieces 286.00 Select Bag Barrels 100Board Feet Bo…"
click button "Save & Close"
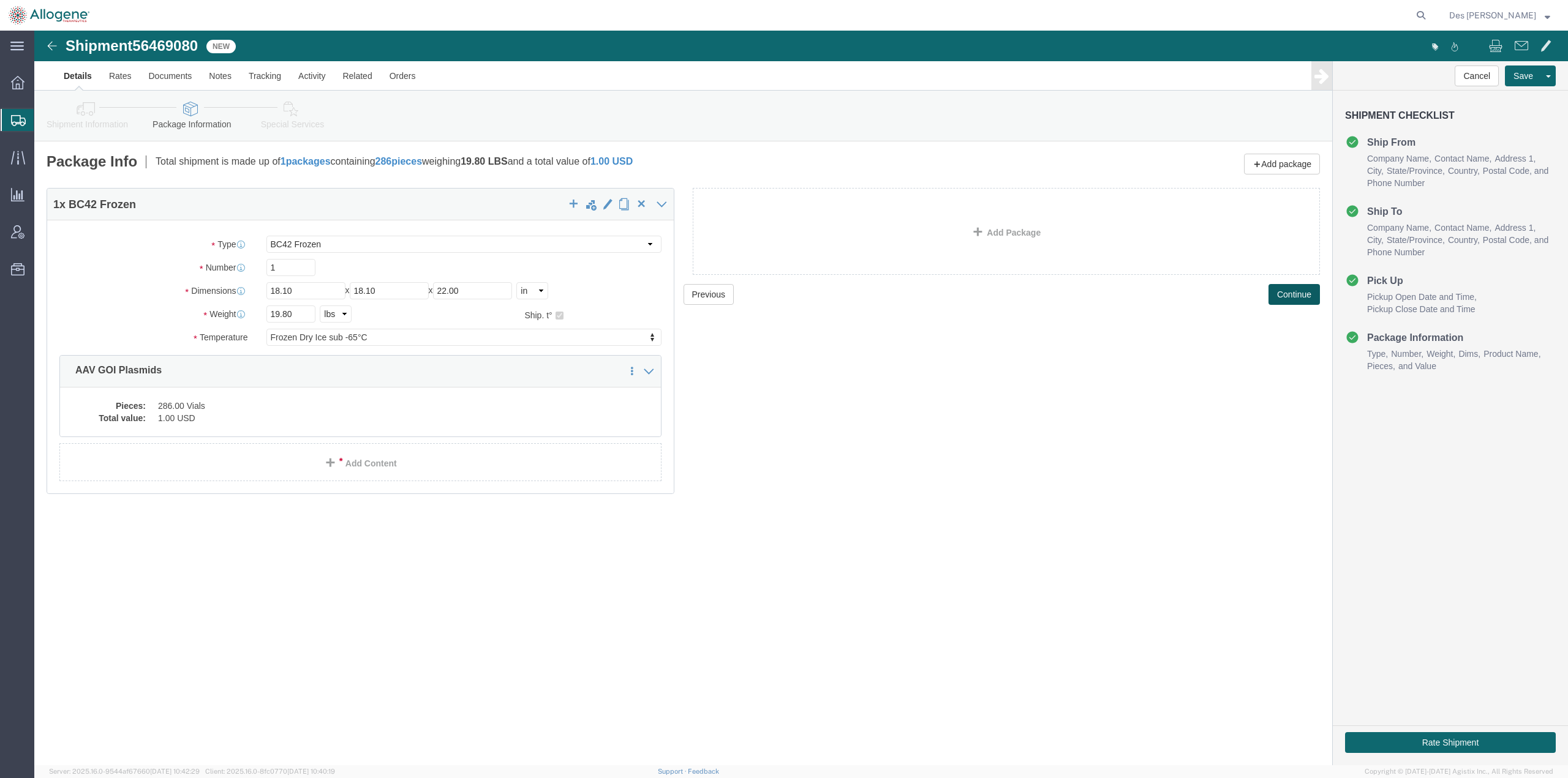
click button "Continue"
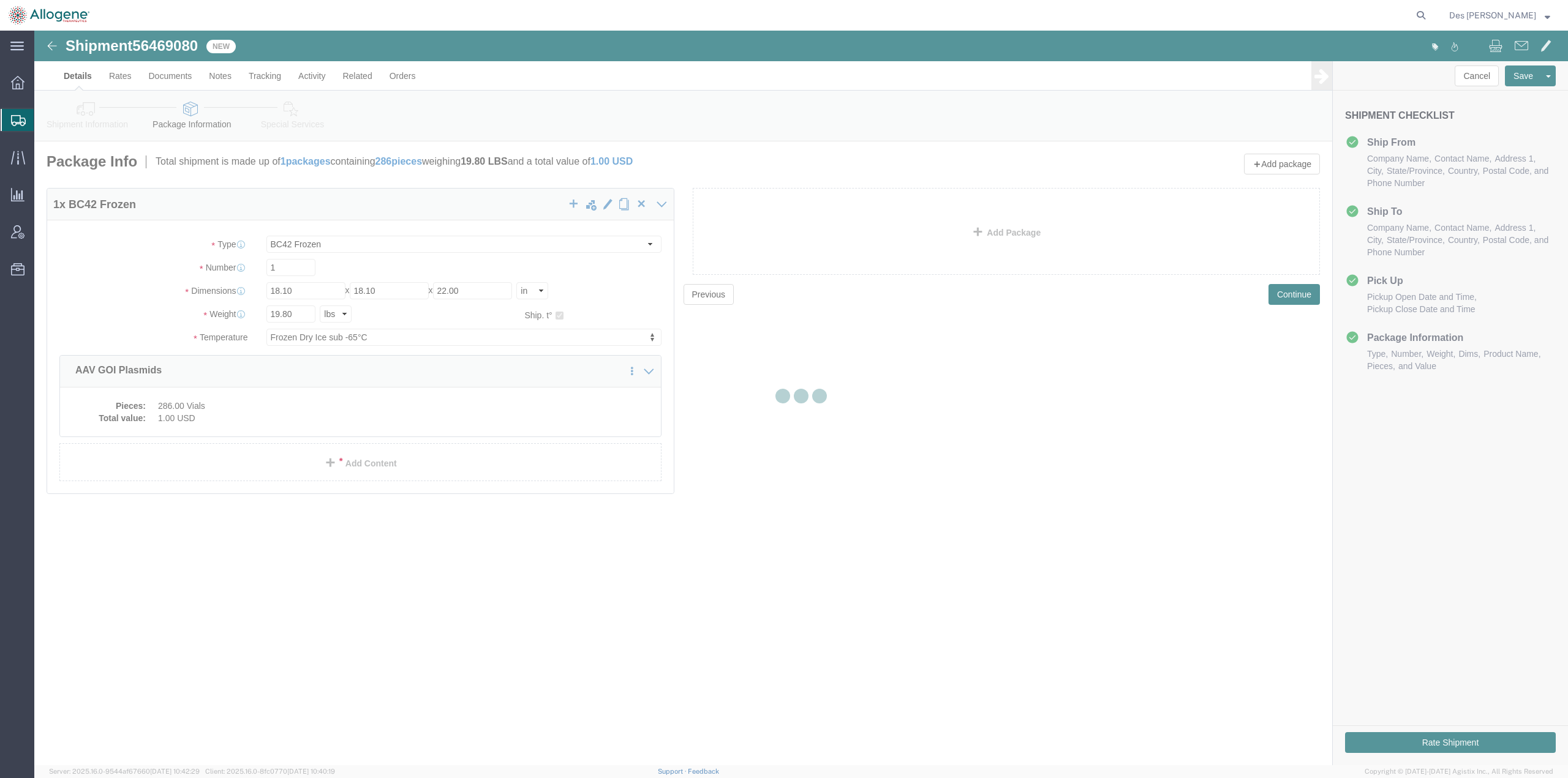
select select
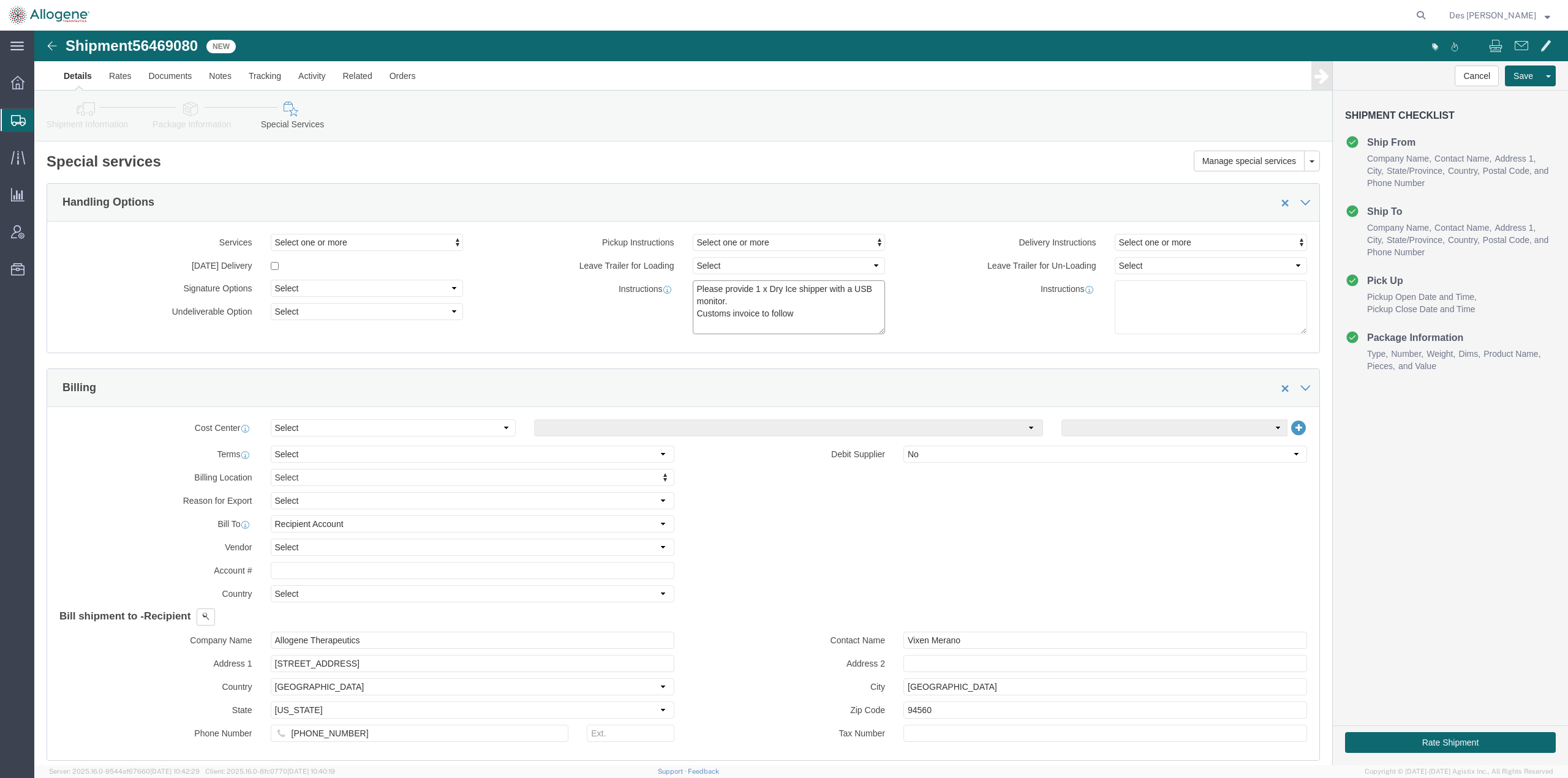
drag, startPoint x: 770, startPoint y: 281, endPoint x: 654, endPoint y: 282, distance: 116.0
click textarea "Please provide 1 x Dry Ice shipper with a USB monitor. Customs invoice to follow"
type textarea "Please provide 1 x Dry Ice shipper with a USB monitor."
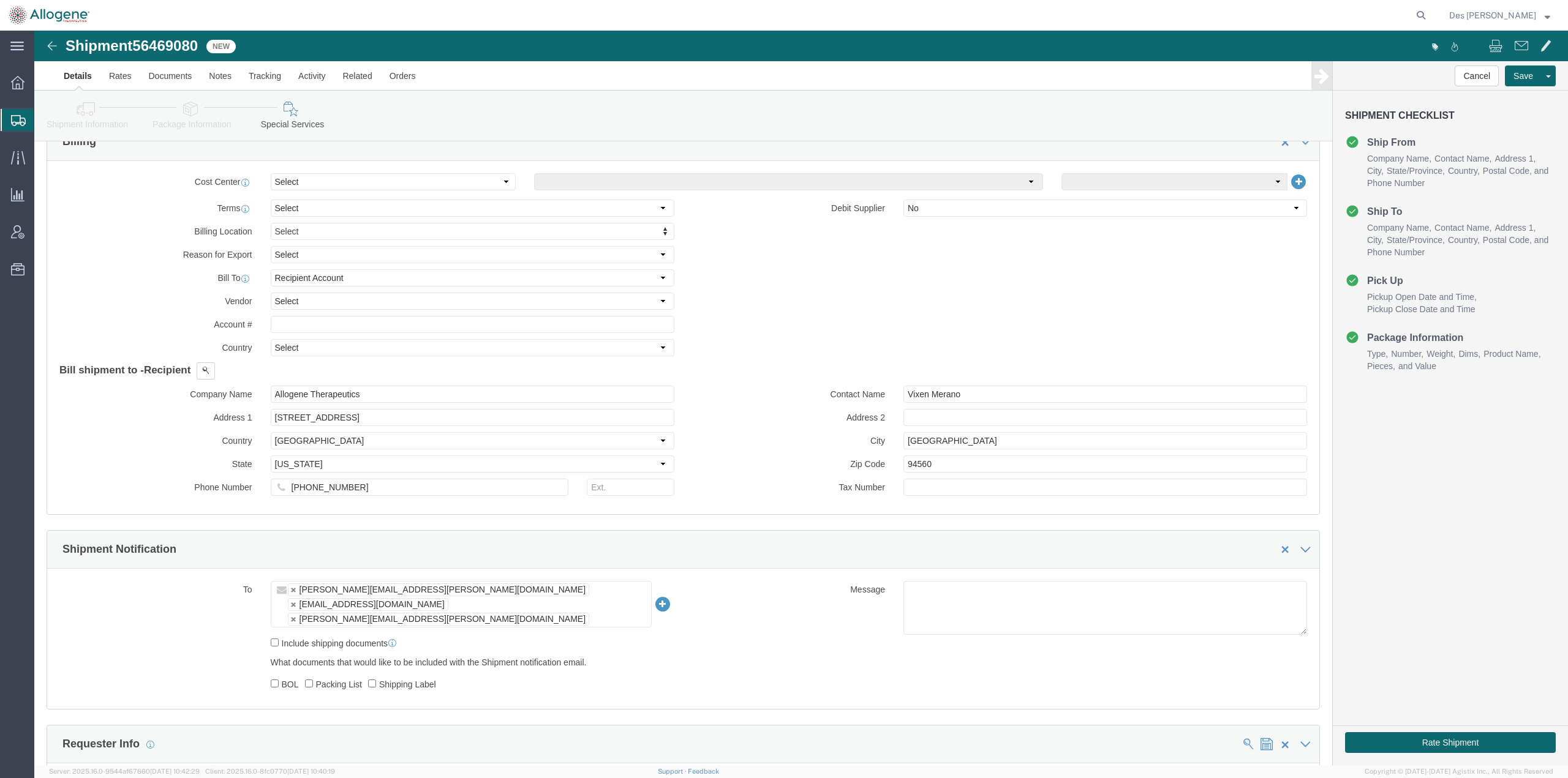
scroll to position [261, 0]
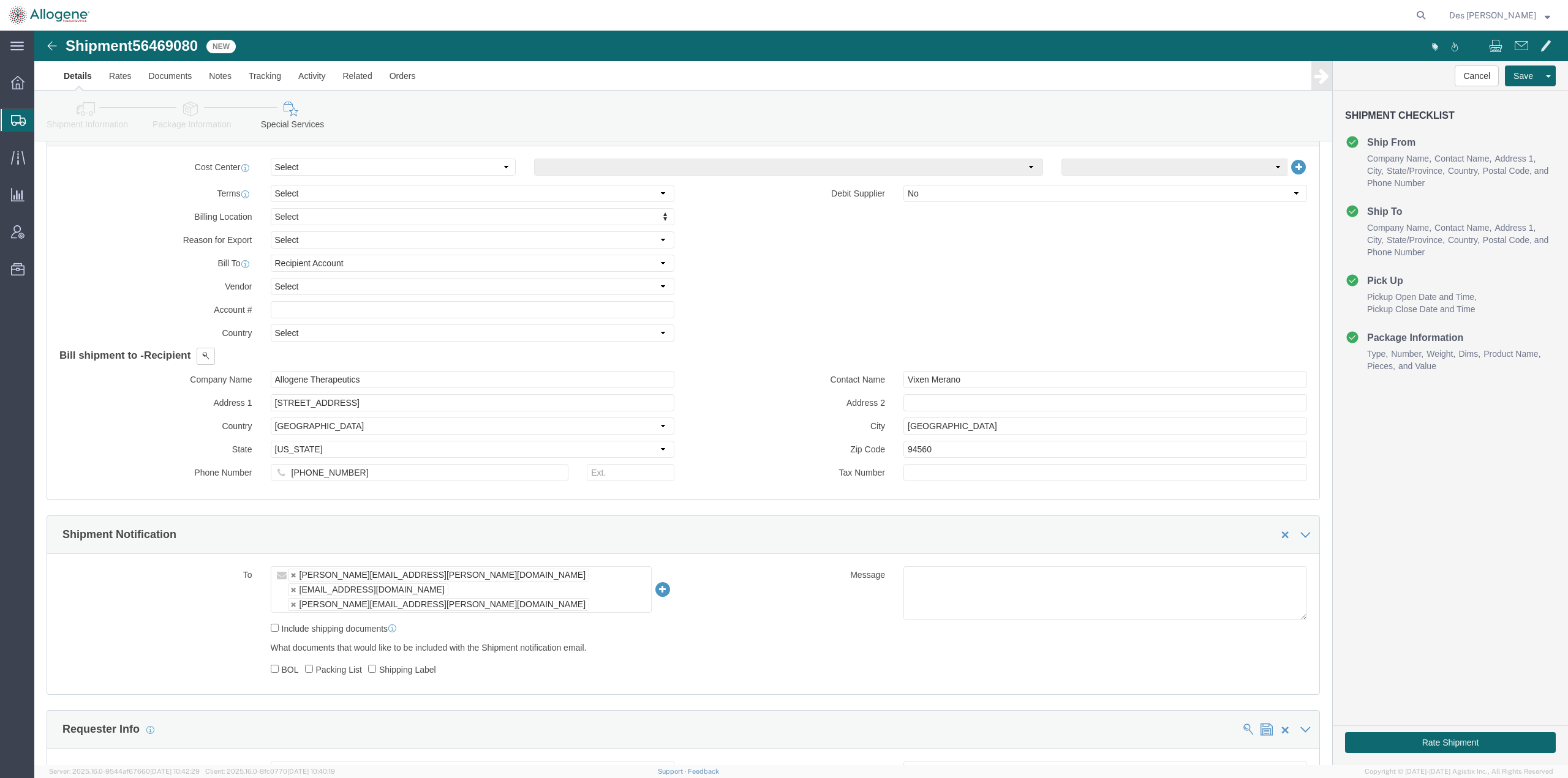
click link
type input "[PERSON_NAME][EMAIL_ADDRESS][PERSON_NAME][DOMAIN_NAME],[DOMAIN_NAME][EMAIL_ADDR…"
type textarea "Please provide 1 x Dry Ice shipper with a USB monitor."
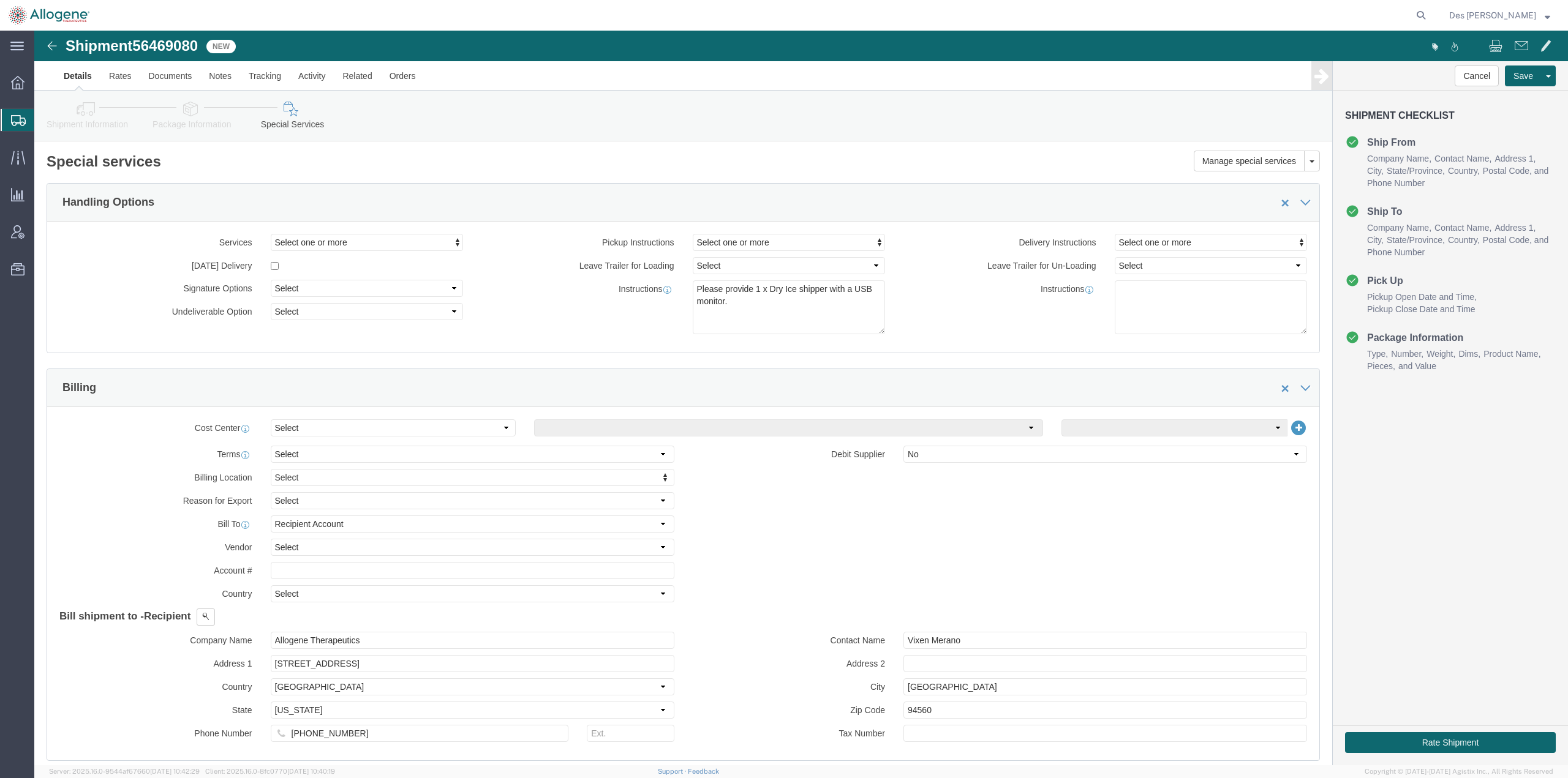
scroll to position [912, 0]
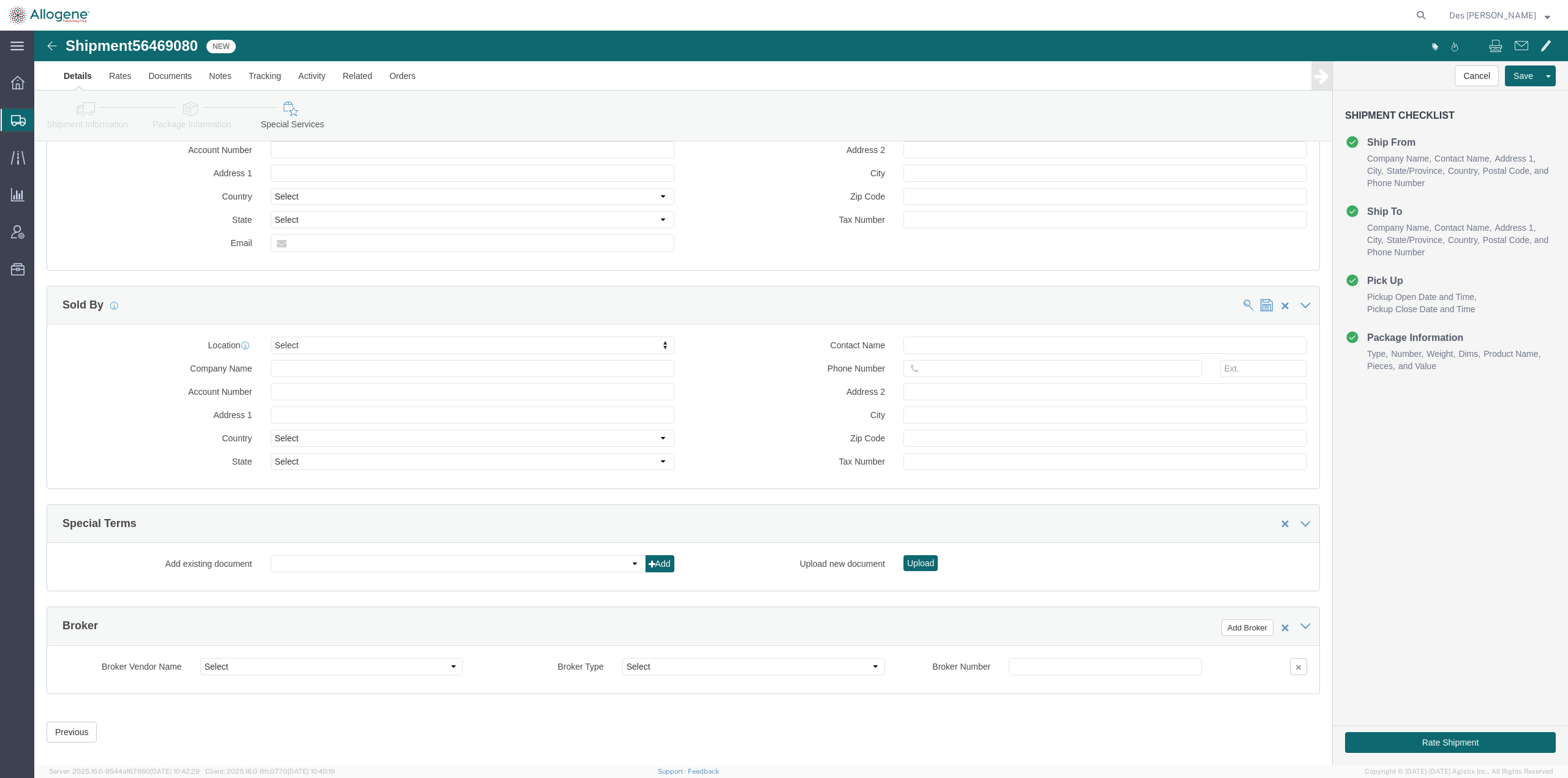
click link "Details"
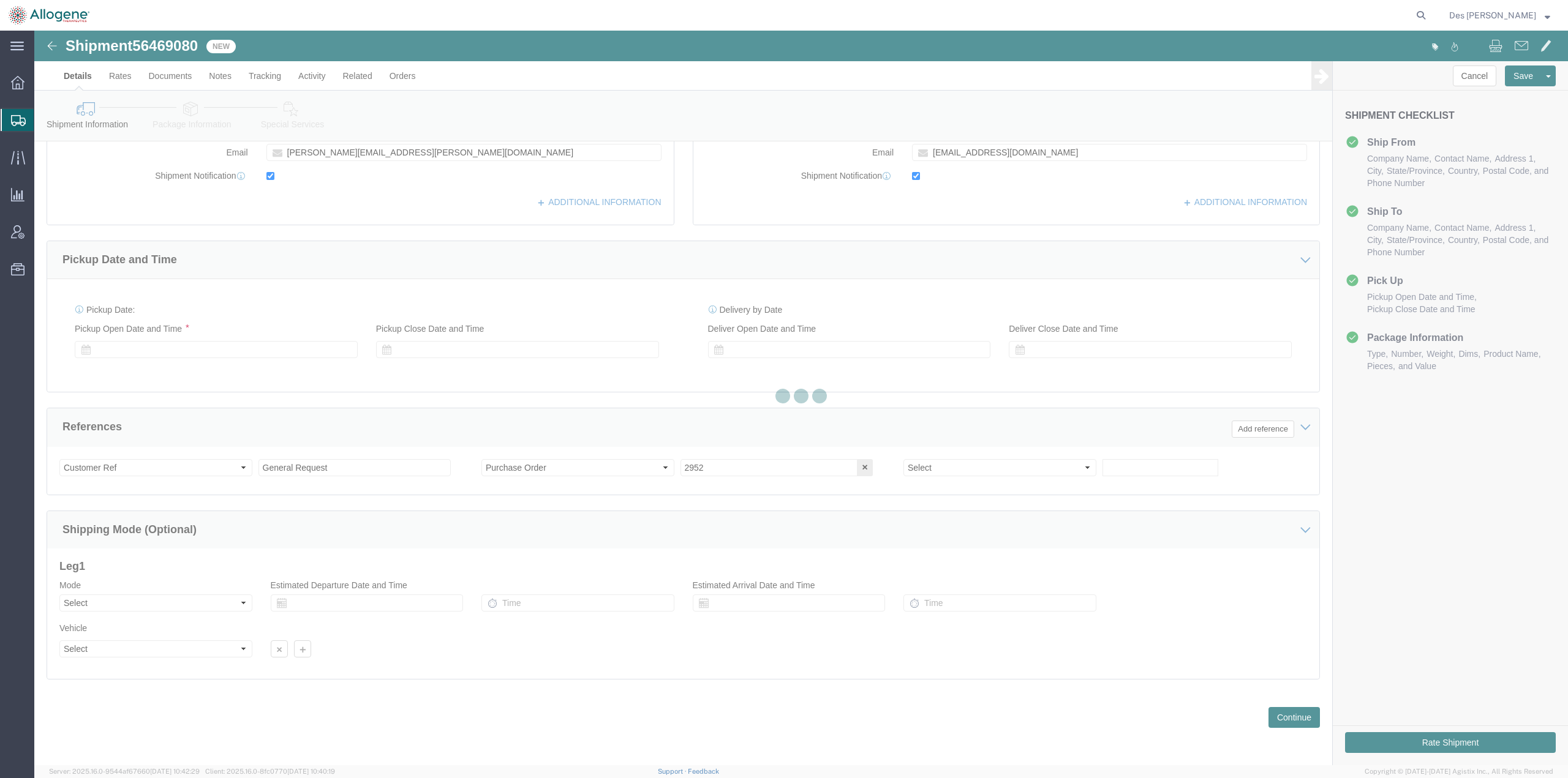
scroll to position [316, 0]
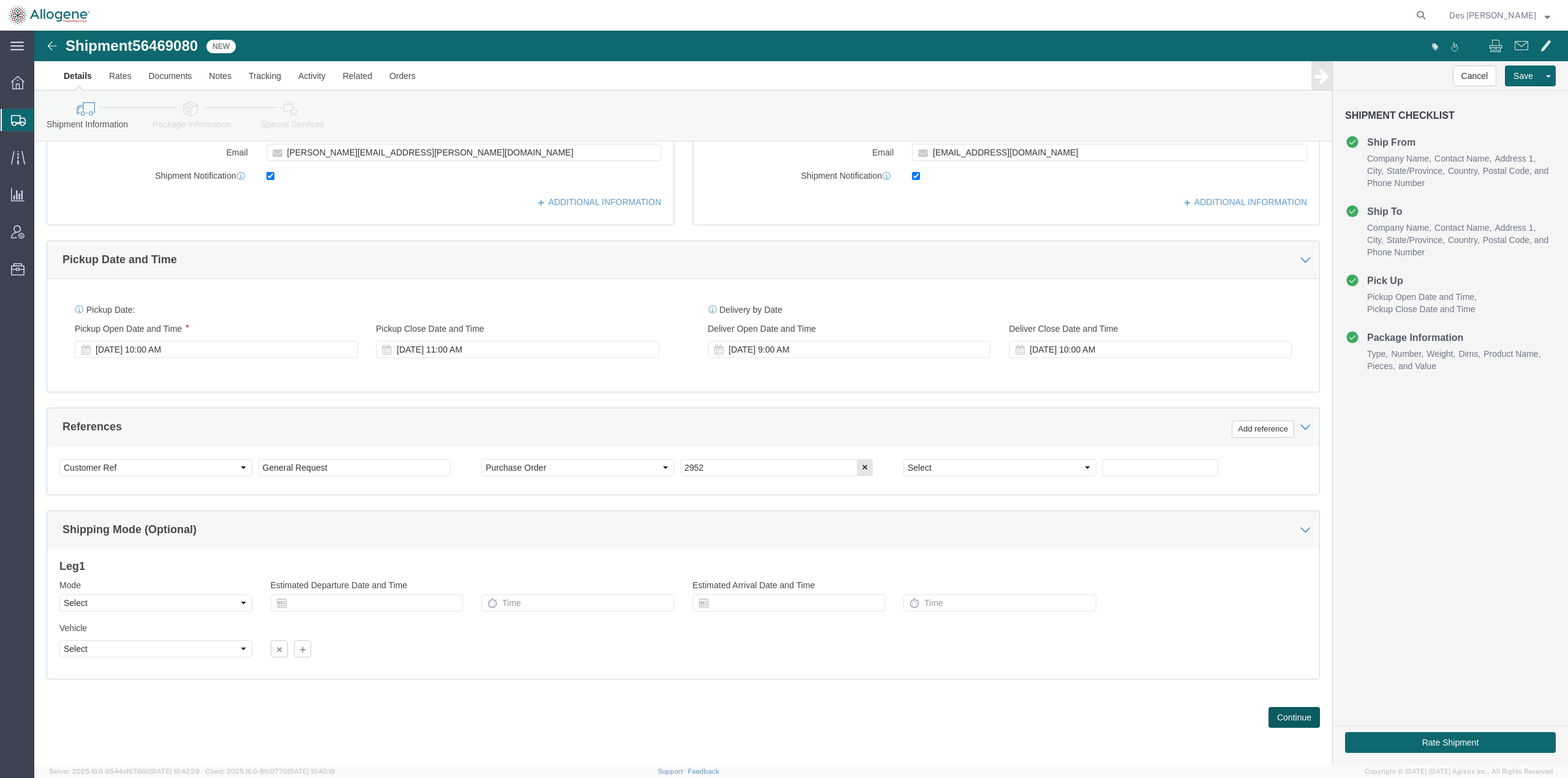
click button "Continue"
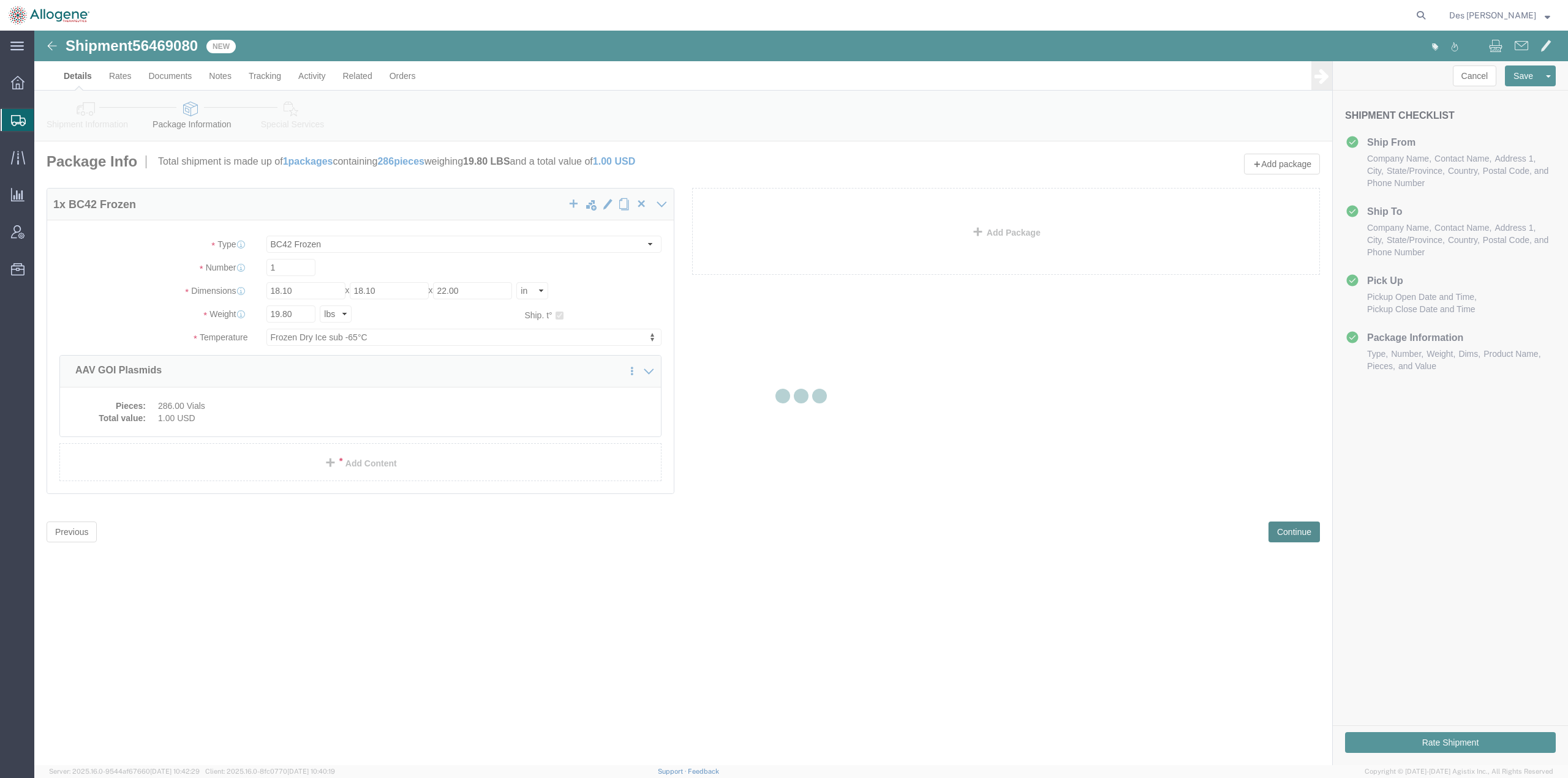
scroll to position [0, 0]
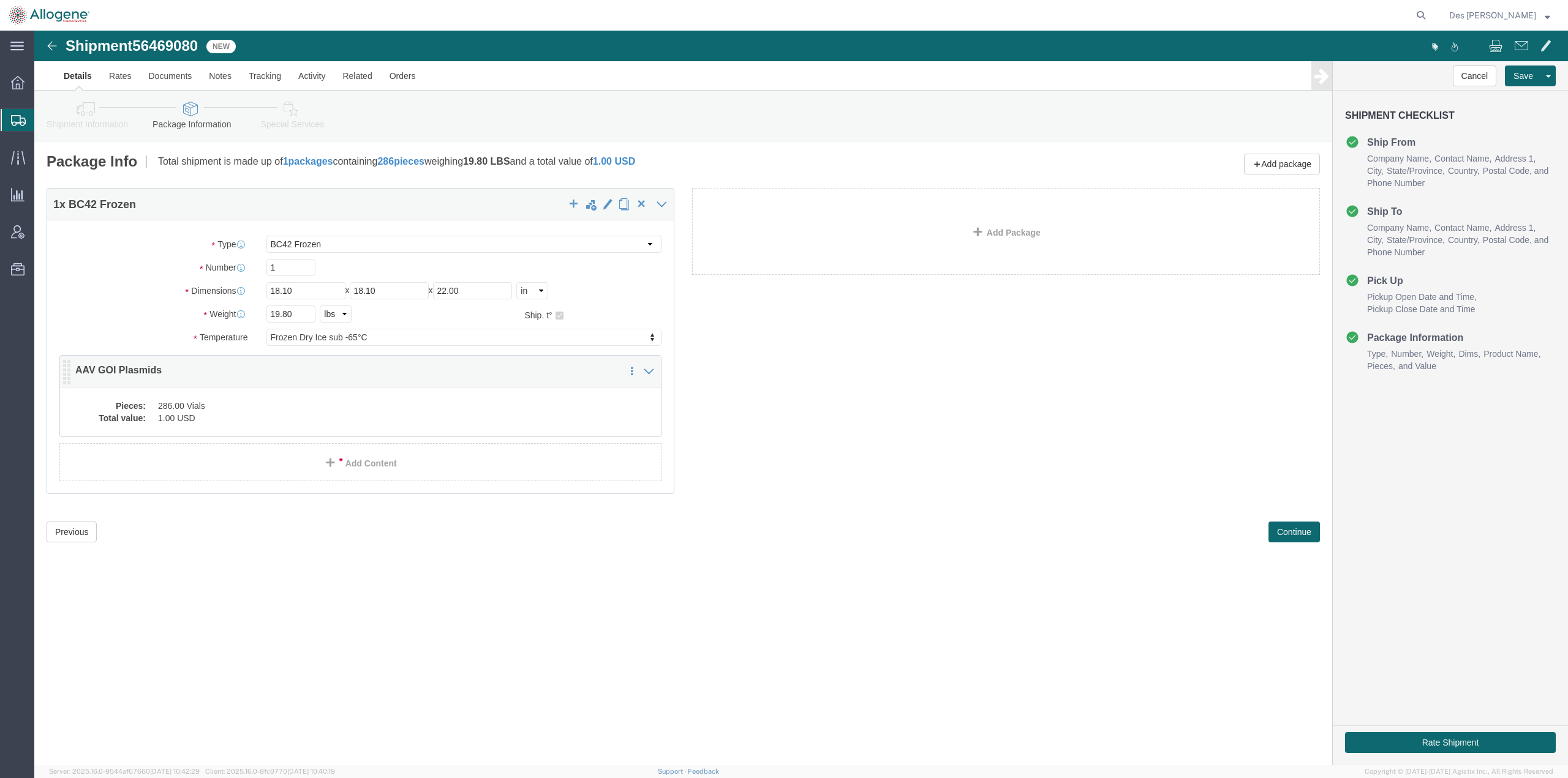
click dt "Pieces:"
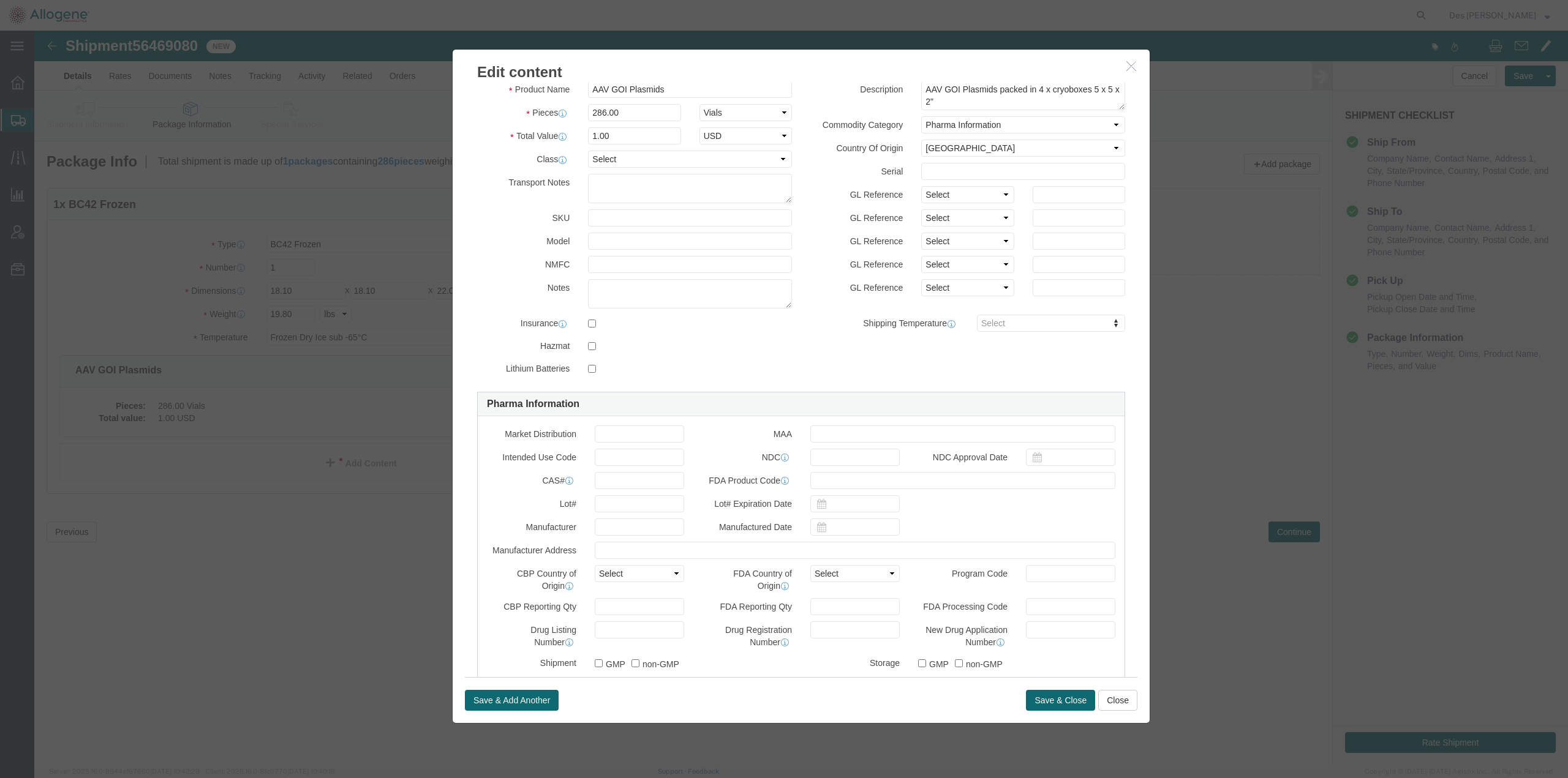
scroll to position [32, 0]
click input "text"
paste input "DSP/73152/A/01"
type input "DSP/73152/A/01"
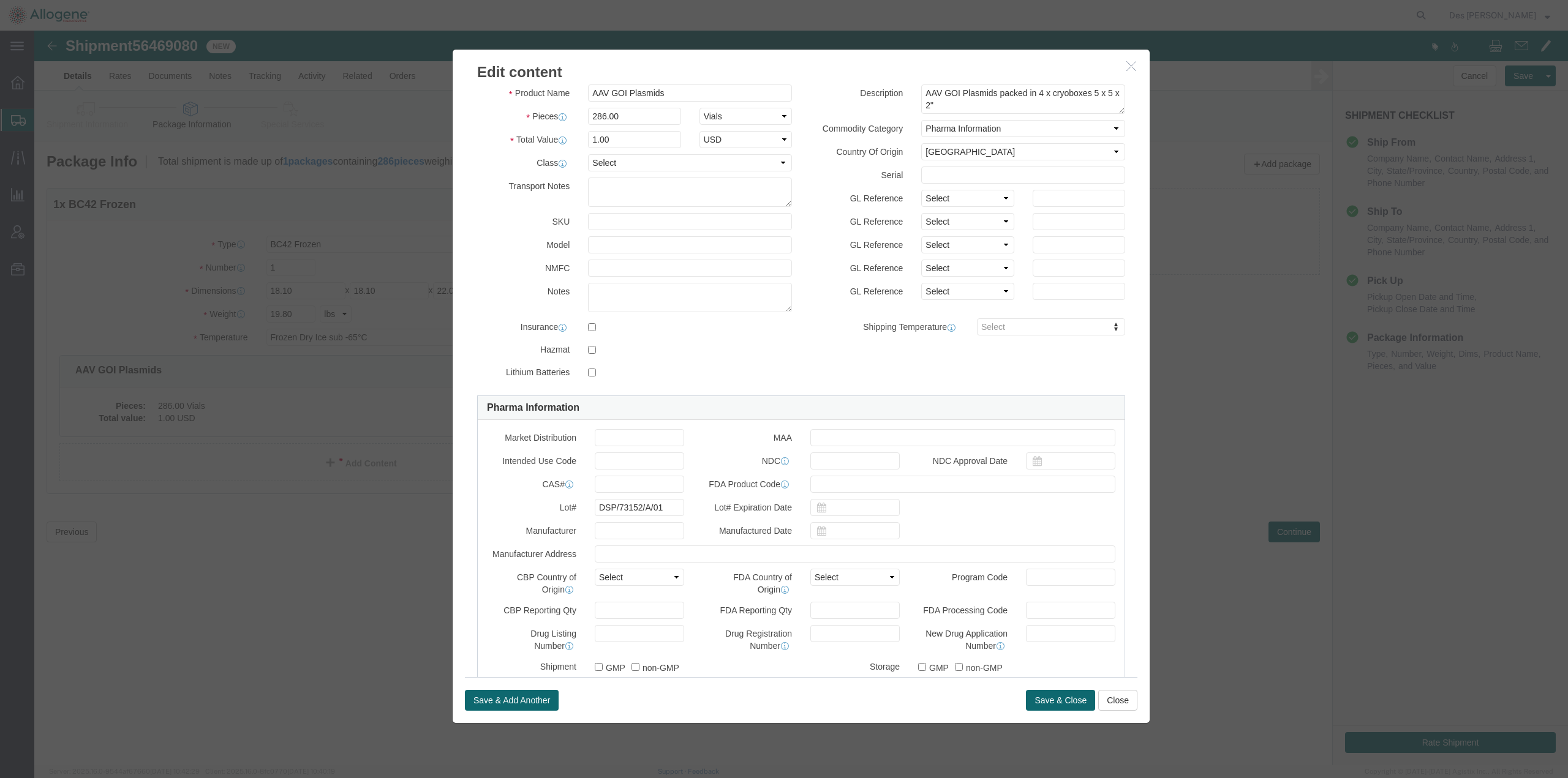
click div "Save & Add Another Save & Close Close"
type input "FROZEN"
click div "Product Name AAV GOI Plasmids Pieces 286.00 Select Bag Barrels 100Board Feet Bo…"
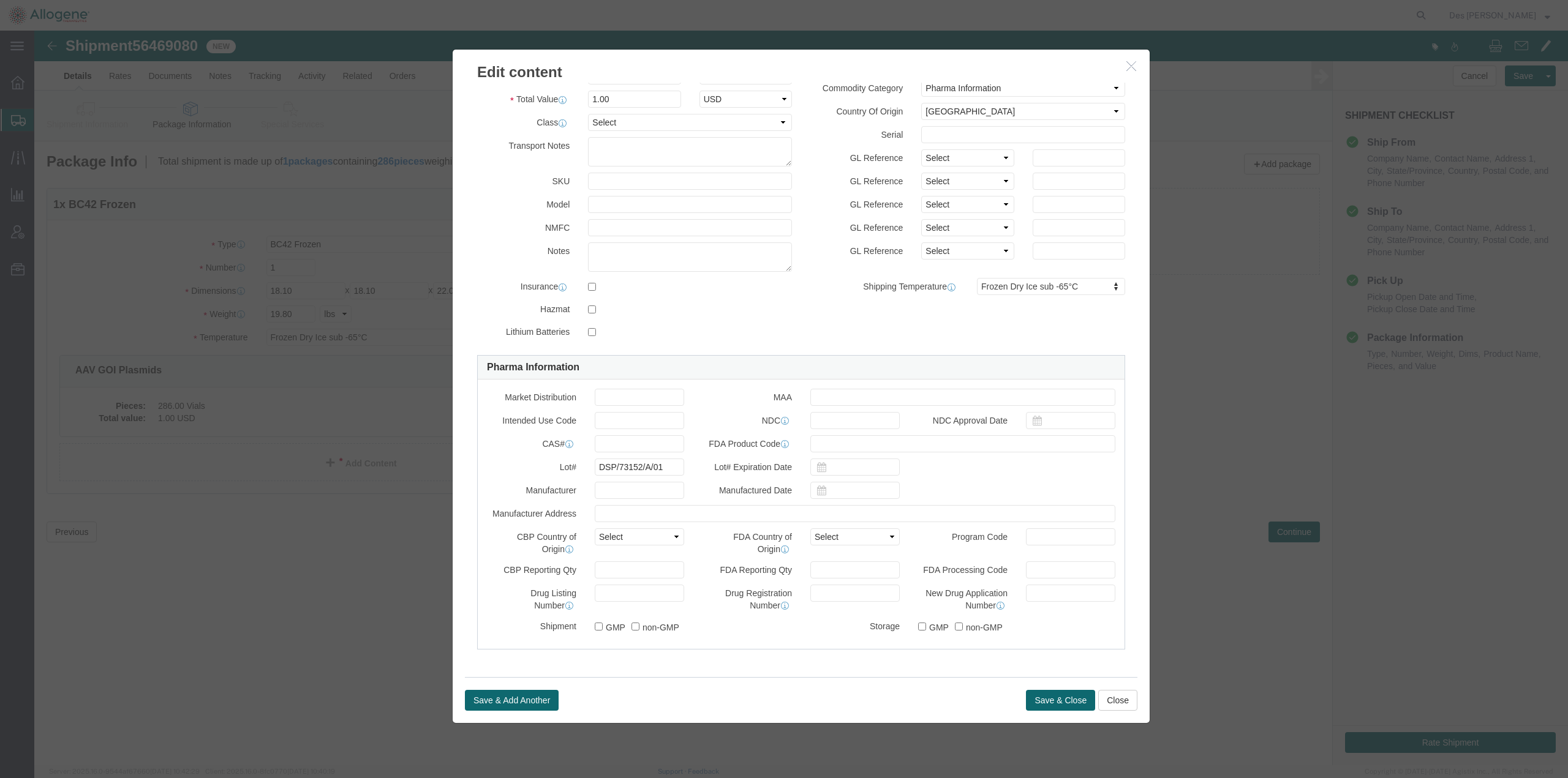
scroll to position [0, 0]
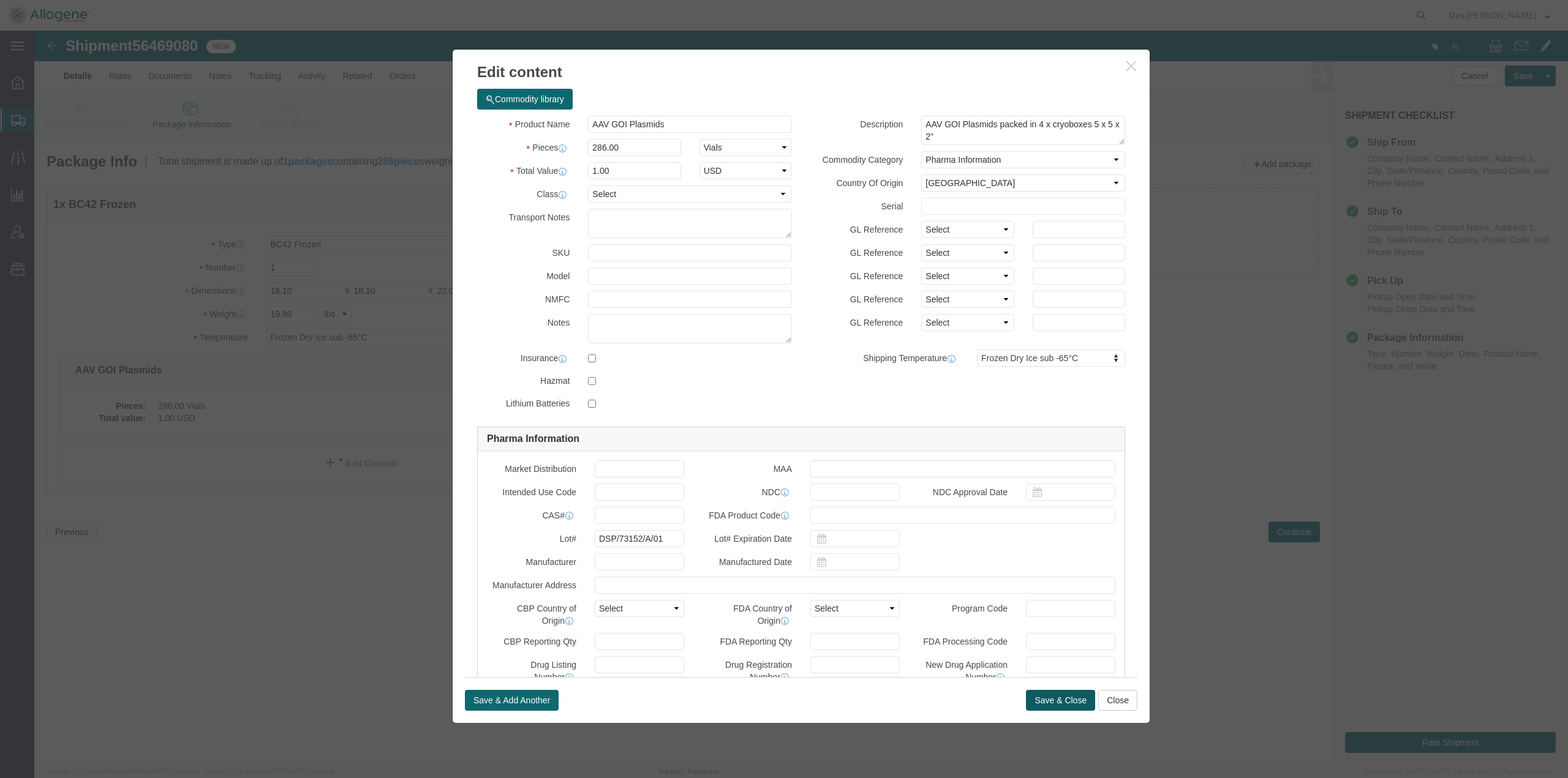
click button "Save & Close"
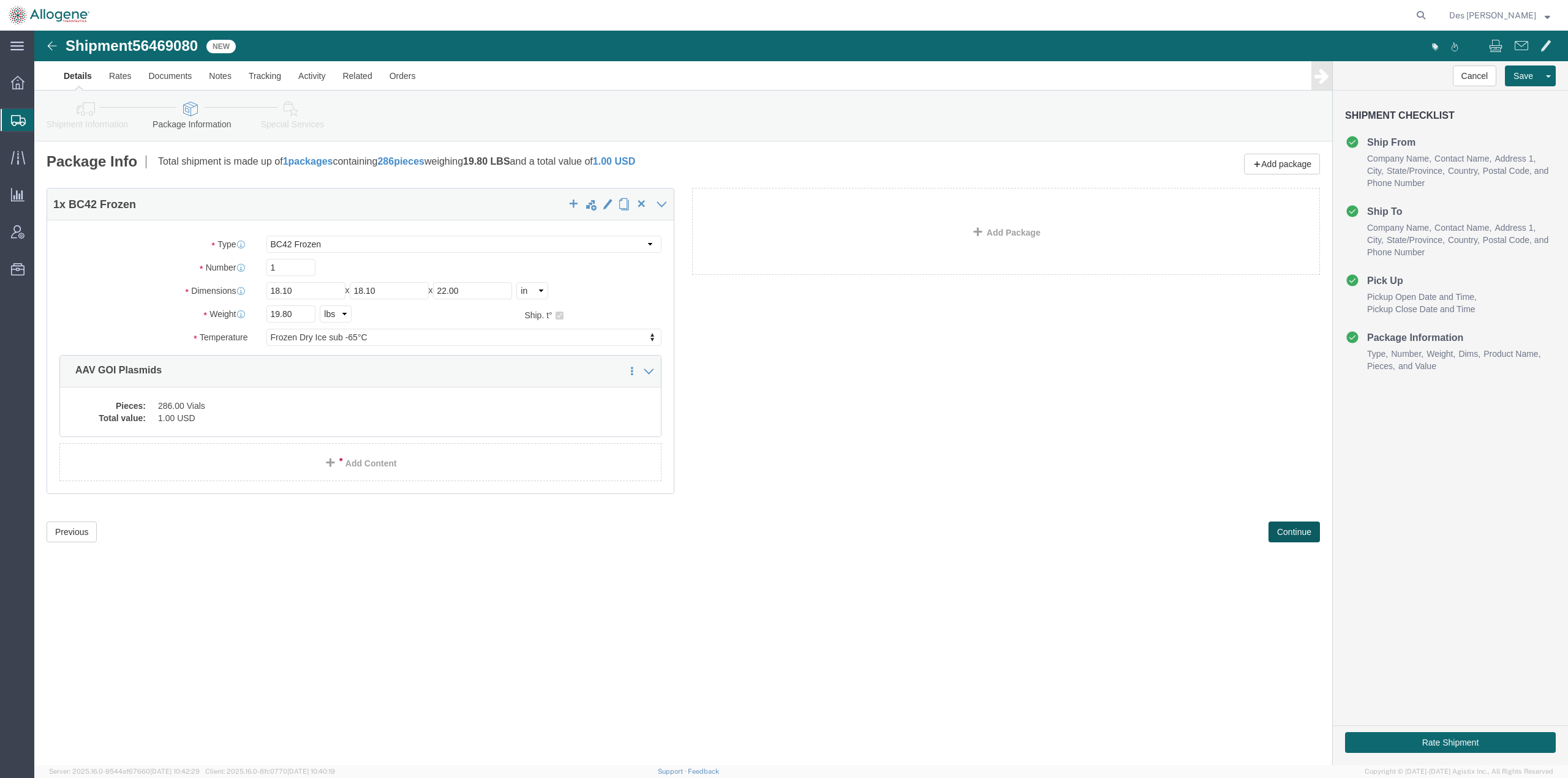
click button "Continue"
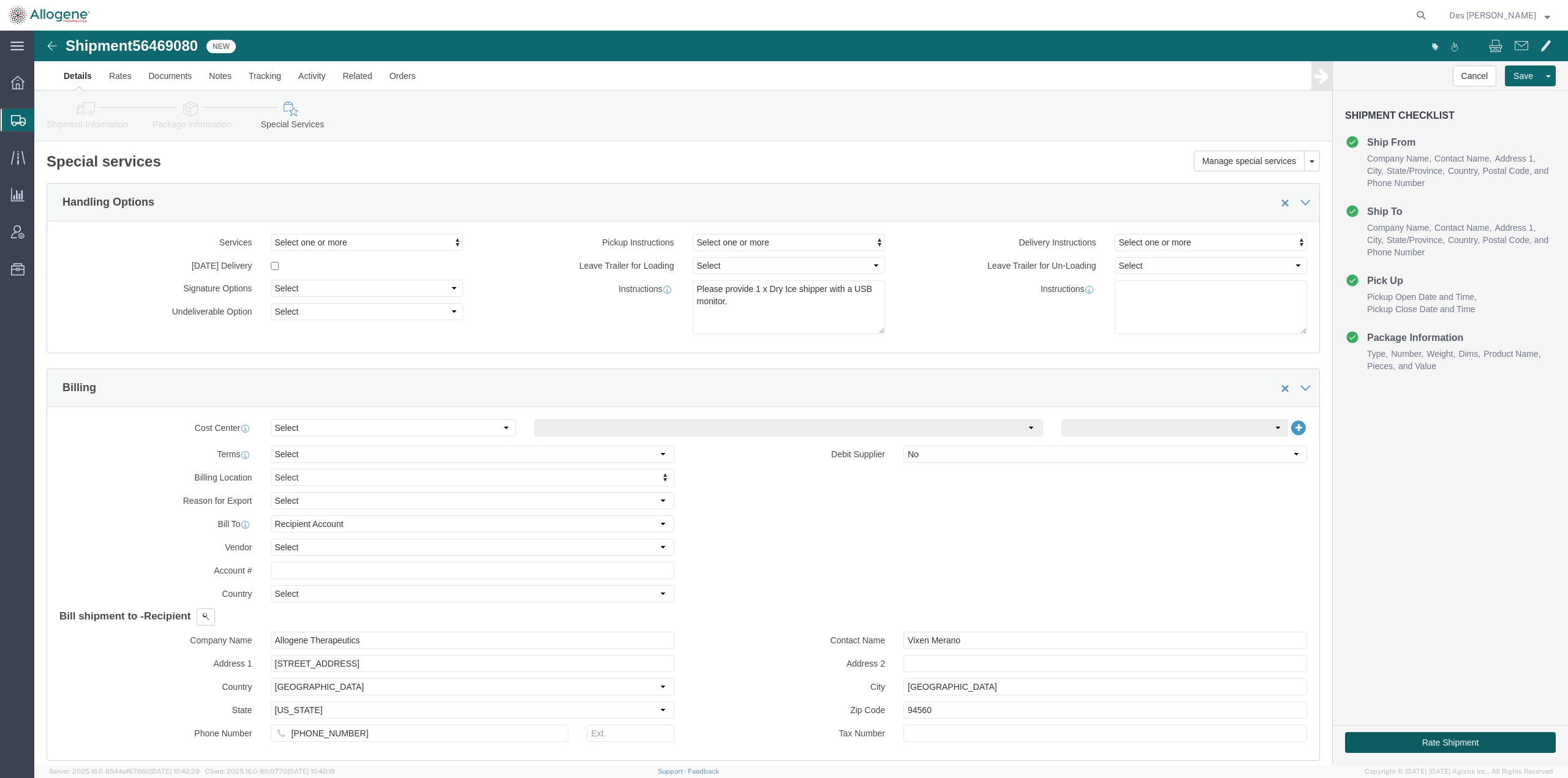
click button "Rate Shipment"
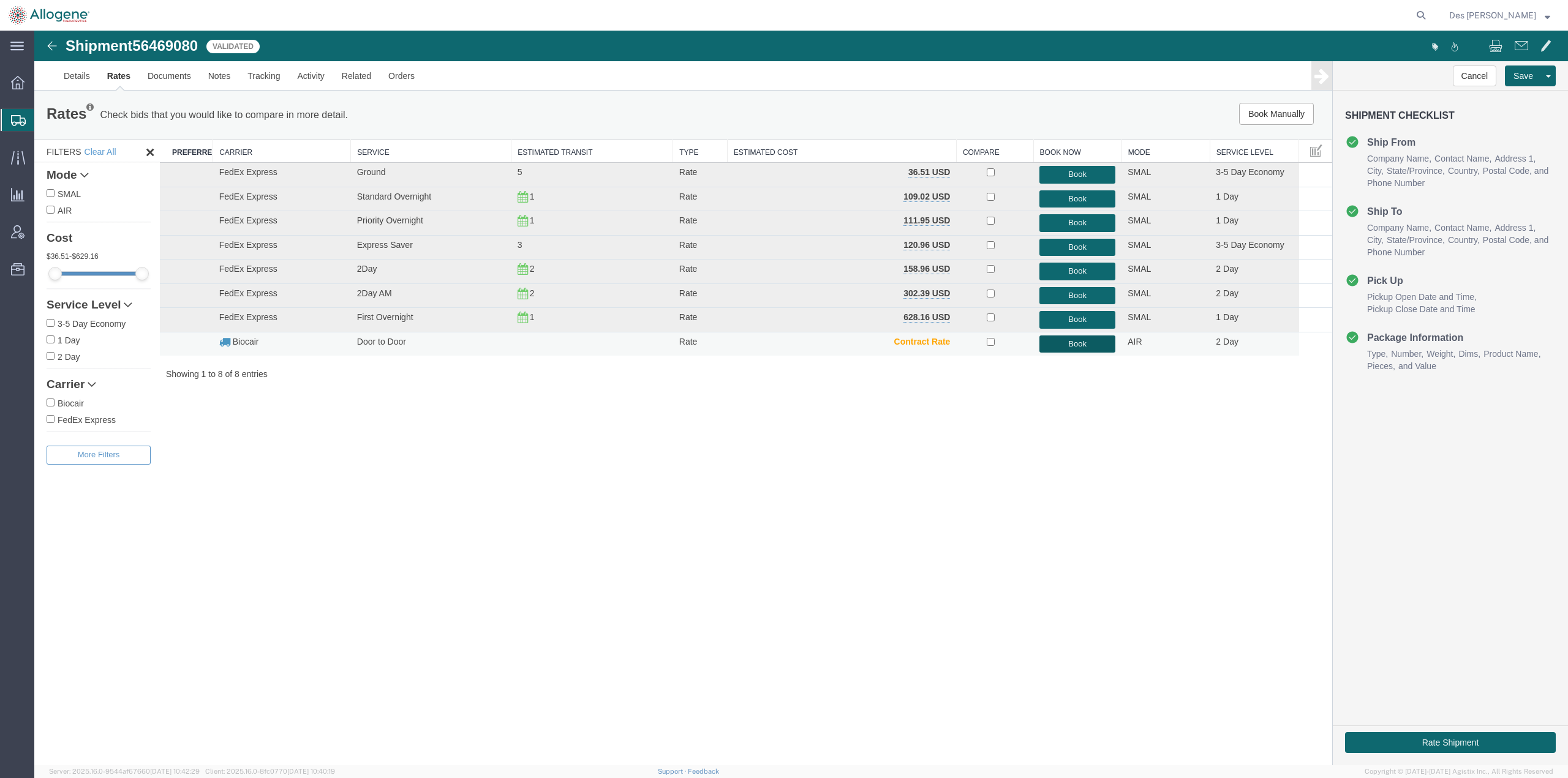
click at [783, 347] on button "Book" at bounding box center [1076, 344] width 76 height 18
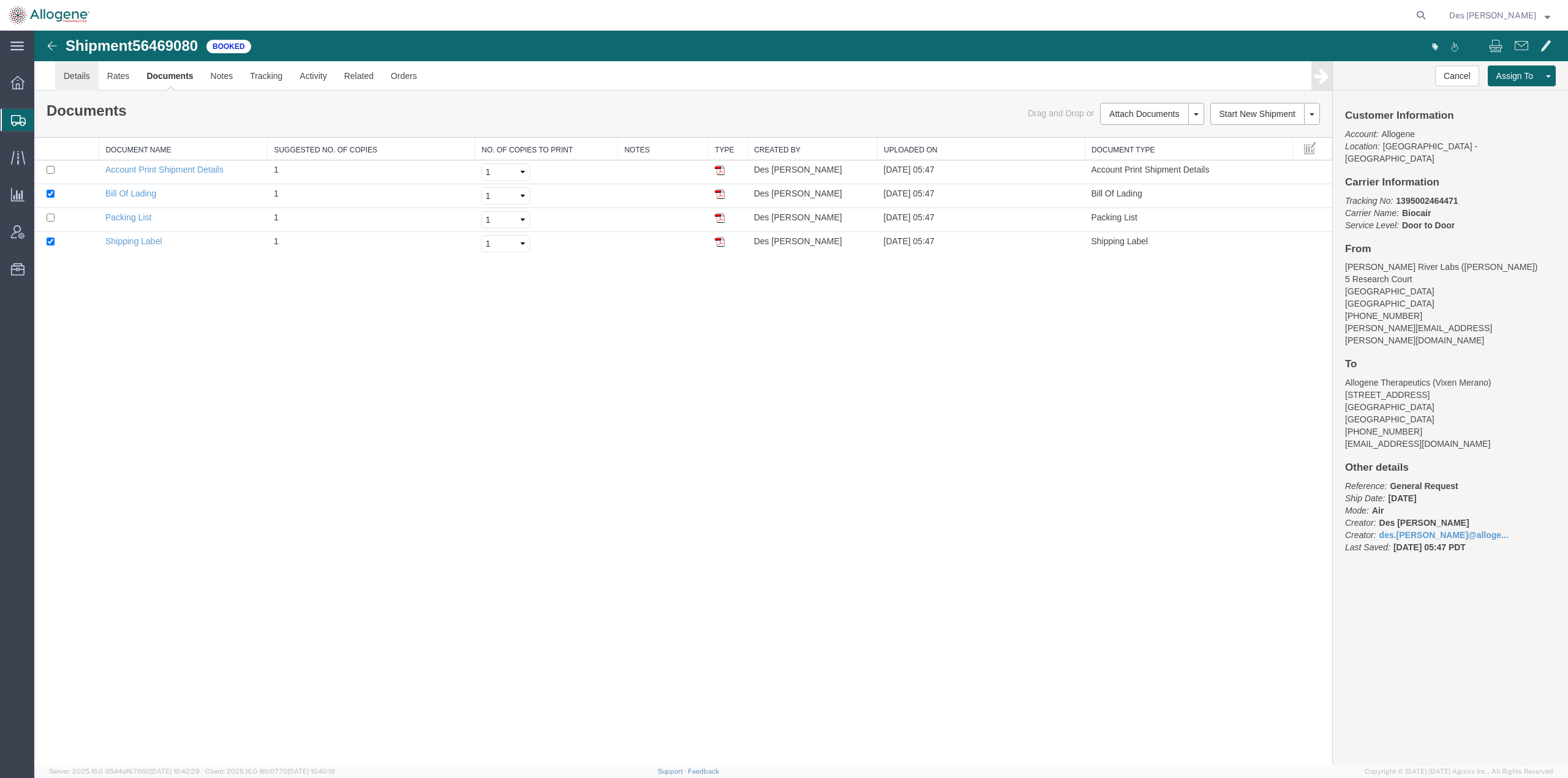
drag, startPoint x: 79, startPoint y: 73, endPoint x: 61, endPoint y: 76, distance: 18.2
click at [78, 74] on link "Details" at bounding box center [77, 76] width 43 height 30
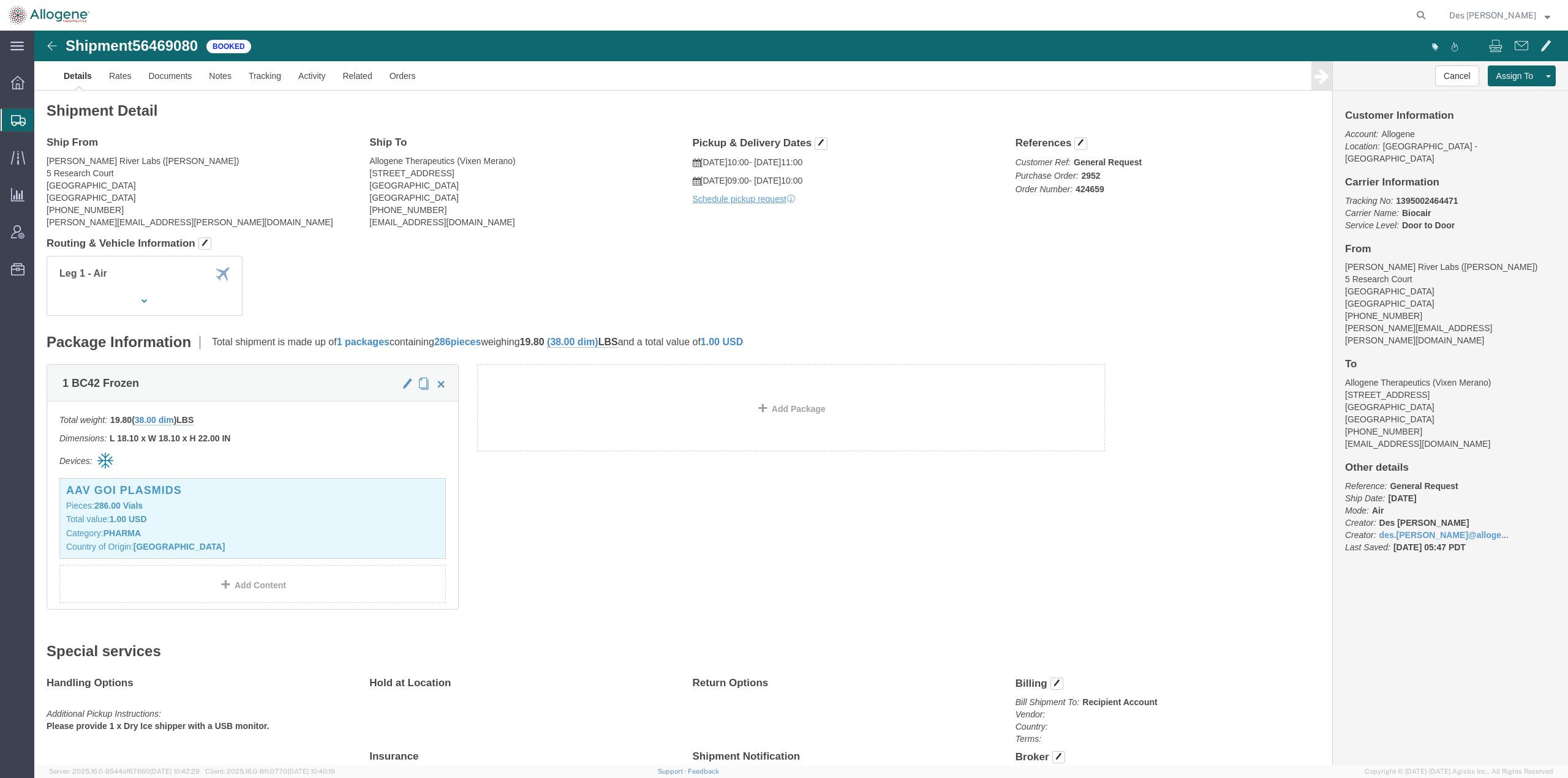
click div "Shipment Detail Ship From [PERSON_NAME] River Labs ([PERSON_NAME]) [STREET_ADDR…"
